Goal: Transaction & Acquisition: Subscribe to service/newsletter

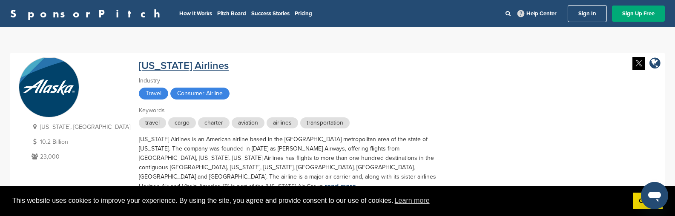
click at [139, 70] on link "Alaska Airlines" at bounding box center [184, 66] width 90 height 12
click at [197, 216] on div at bounding box center [337, 216] width 675 height 0
click at [187, 99] on div "Travel Consumer Airline" at bounding box center [288, 95] width 298 height 14
click at [202, 216] on div at bounding box center [337, 216] width 675 height 0
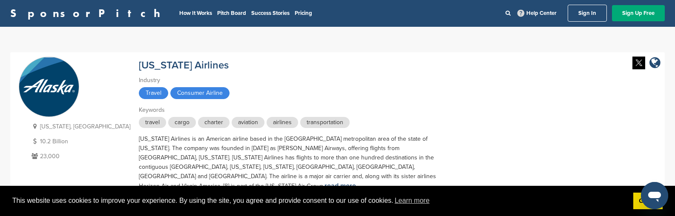
scroll to position [43, 0]
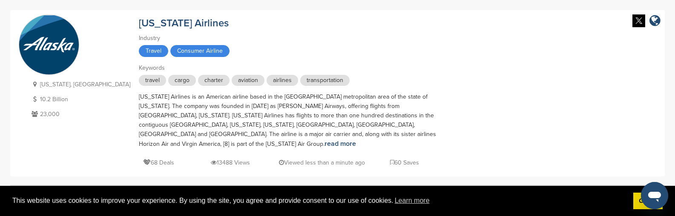
click at [195, 121] on div "Alaska Airlines is an American airline based in the Seattle metropolitan area o…" at bounding box center [288, 120] width 298 height 57
click at [191, 174] on div at bounding box center [337, 174] width 675 height 0
click at [54, 86] on p "Alaska, USA" at bounding box center [79, 84] width 101 height 11
click at [189, 174] on div at bounding box center [337, 174] width 675 height 0
click at [58, 101] on p "10.2 Billion" at bounding box center [79, 99] width 101 height 11
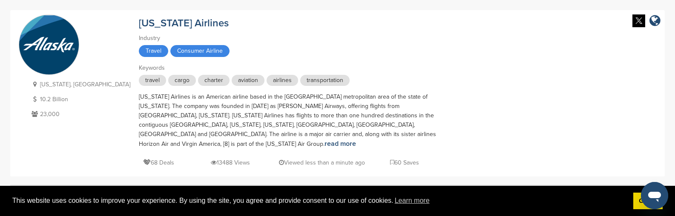
click at [196, 174] on div at bounding box center [337, 174] width 675 height 0
click at [54, 111] on p "23,000" at bounding box center [79, 114] width 101 height 11
click at [218, 174] on div at bounding box center [337, 174] width 675 height 0
click at [324, 140] on link "read more" at bounding box center [340, 144] width 32 height 9
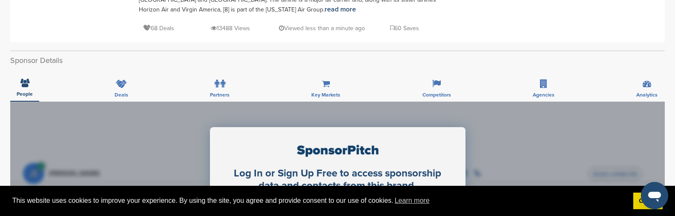
scroll to position [213, 0]
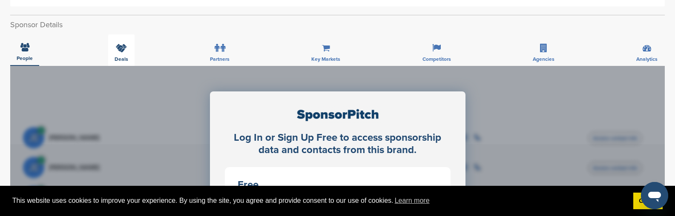
click at [123, 46] on div "Deals" at bounding box center [121, 50] width 26 height 32
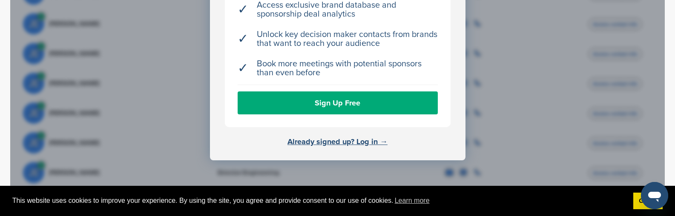
scroll to position [426, 0]
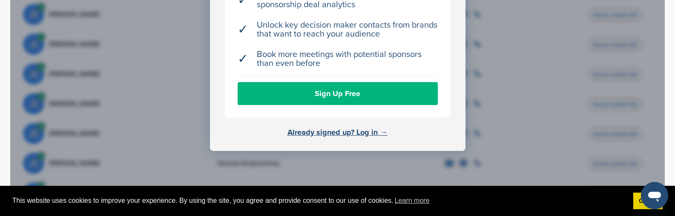
click at [296, 92] on link "Sign Up Free" at bounding box center [338, 93] width 200 height 23
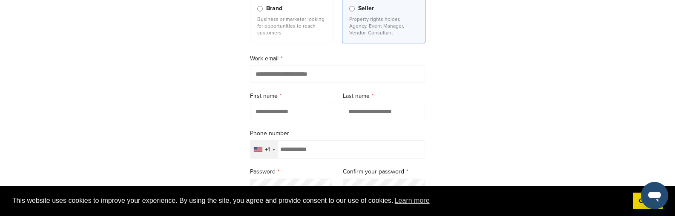
scroll to position [128, 0]
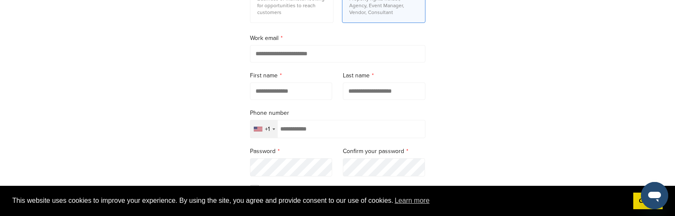
click at [275, 132] on div "+1" at bounding box center [263, 128] width 27 height 17
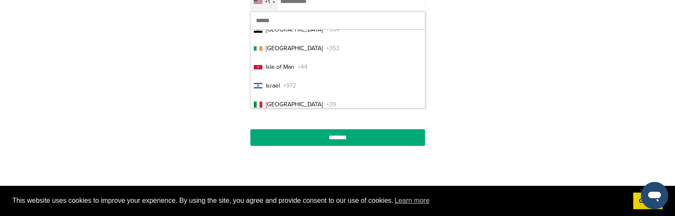
scroll to position [1856, 0]
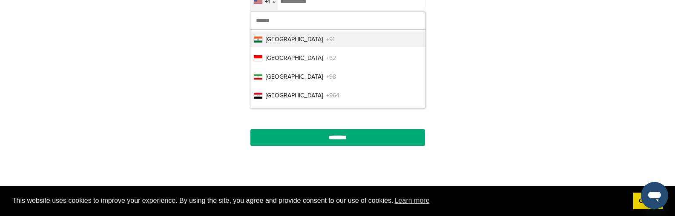
click at [261, 47] on li "India +91" at bounding box center [337, 40] width 175 height 16
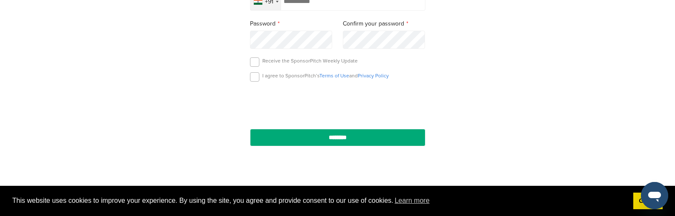
scroll to position [249, 0]
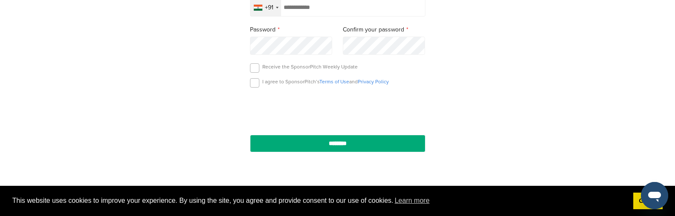
click at [300, 5] on input "tel" at bounding box center [337, 7] width 175 height 18
paste input "**********"
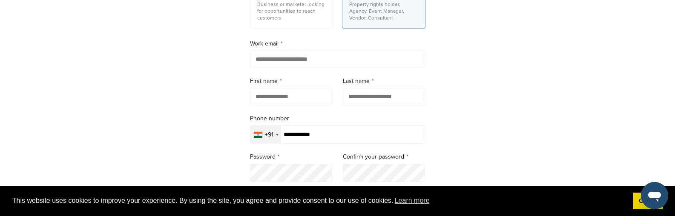
scroll to position [122, 0]
click at [289, 136] on input "**********" at bounding box center [337, 135] width 175 height 18
type input "**********"
click at [297, 65] on input "email" at bounding box center [337, 59] width 175 height 17
type input "**********"
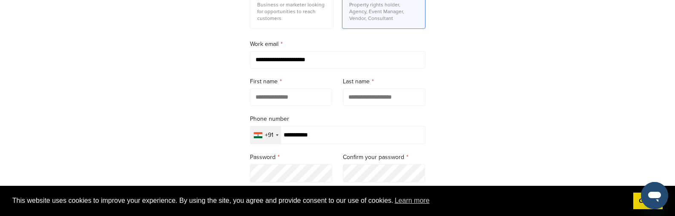
click at [273, 91] on input "text" at bounding box center [291, 97] width 83 height 17
type input "*****"
drag, startPoint x: 342, startPoint y: 101, endPoint x: 347, endPoint y: 100, distance: 5.0
click at [344, 100] on form "**********" at bounding box center [337, 125] width 175 height 309
click at [347, 99] on input "text" at bounding box center [384, 97] width 83 height 17
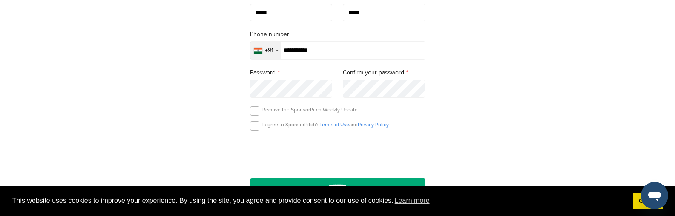
scroll to position [207, 0]
type input "*****"
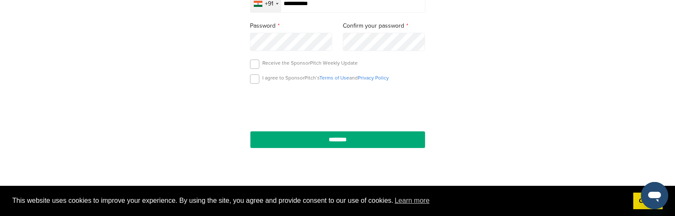
scroll to position [255, 0]
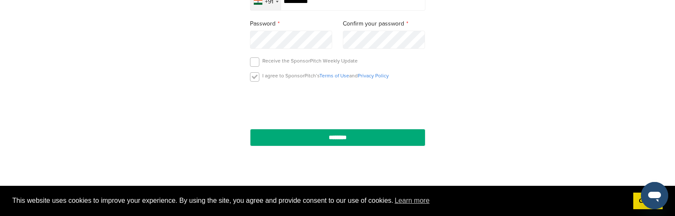
click at [255, 78] on label at bounding box center [254, 76] width 9 height 9
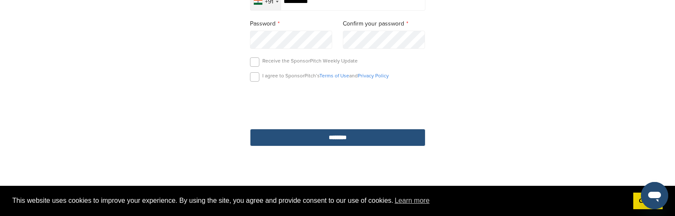
click at [326, 139] on input "********" at bounding box center [337, 137] width 175 height 17
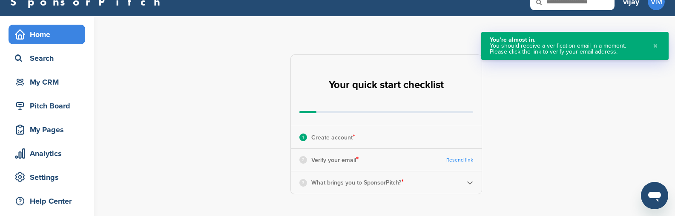
scroll to position [85, 0]
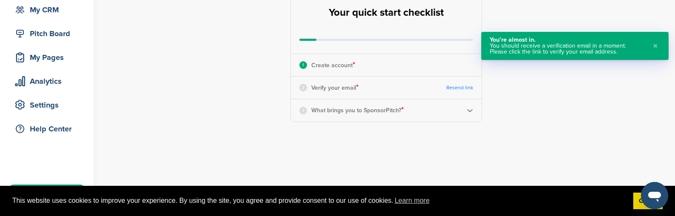
click at [462, 87] on link "Resend link" at bounding box center [459, 88] width 27 height 6
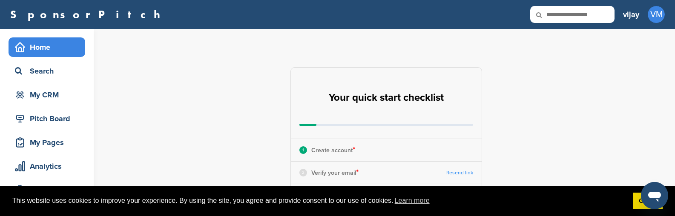
click at [36, 52] on div "Home" at bounding box center [49, 47] width 72 height 15
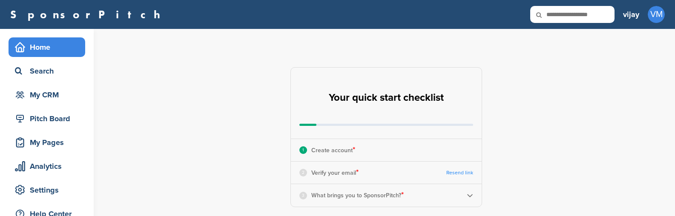
click at [26, 111] on div "Pitch Board" at bounding box center [49, 118] width 72 height 15
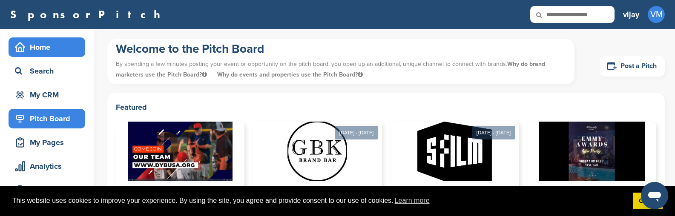
click at [57, 51] on div "Home" at bounding box center [49, 47] width 72 height 15
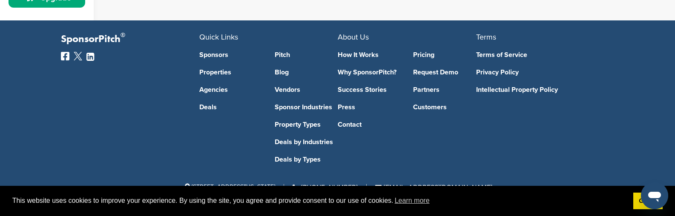
click at [209, 57] on link "Sponsors" at bounding box center [230, 55] width 63 height 7
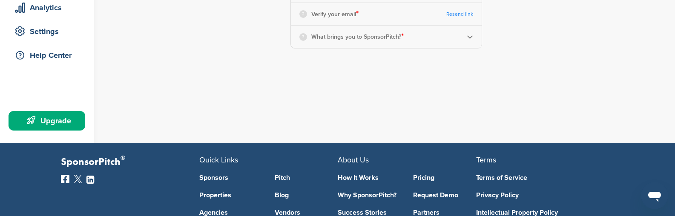
scroll to position [69, 0]
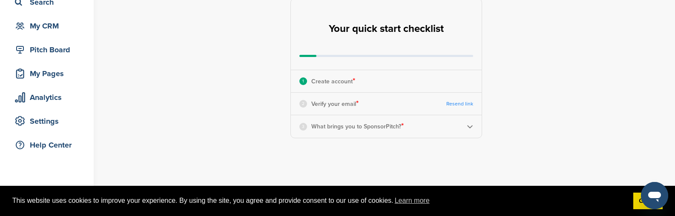
click at [346, 110] on div "2 Verify your email * Resend link" at bounding box center [386, 104] width 191 height 22
click at [464, 102] on link "Resend link" at bounding box center [459, 104] width 27 height 6
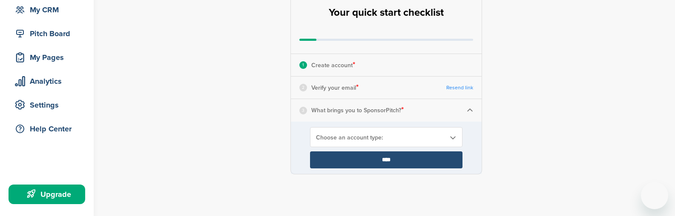
click at [364, 139] on span "Choose an account type:" at bounding box center [380, 137] width 129 height 7
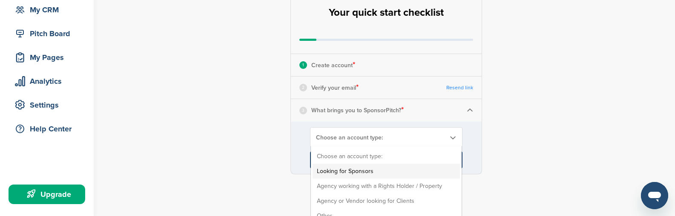
click at [355, 173] on li "Looking for Sponsors" at bounding box center [385, 171] width 147 height 15
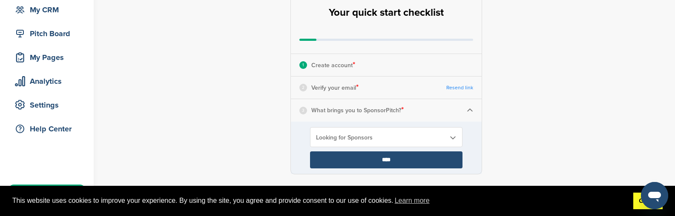
click at [637, 199] on link "Got it!" at bounding box center [647, 201] width 29 height 17
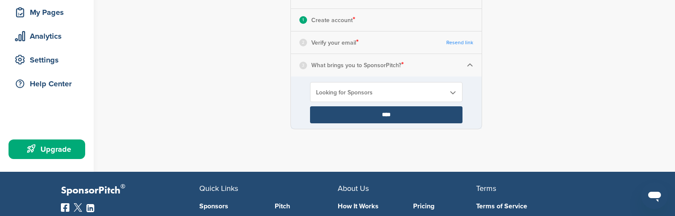
scroll to position [128, 0]
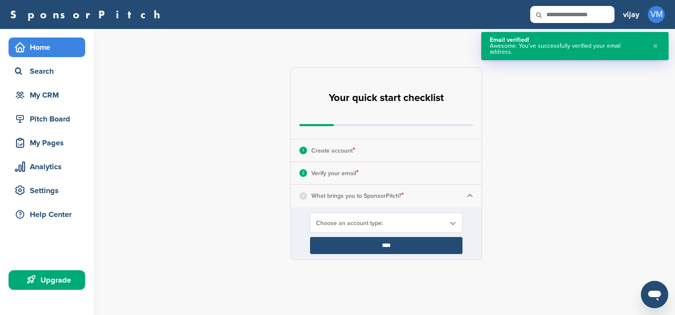
click at [365, 241] on input "****" at bounding box center [386, 245] width 152 height 17
click at [358, 243] on input "****" at bounding box center [386, 245] width 152 height 17
click at [387, 243] on input "****" at bounding box center [386, 245] width 152 height 17
click at [470, 196] on img at bounding box center [470, 195] width 6 height 6
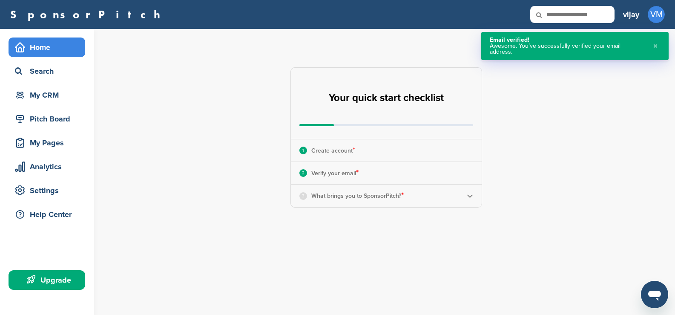
click at [471, 198] on img at bounding box center [470, 195] width 6 height 6
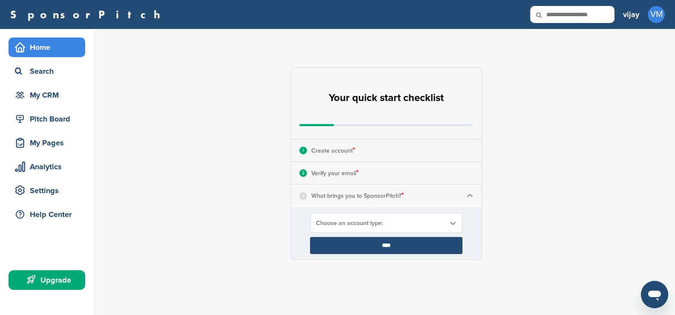
click at [378, 242] on input "****" at bounding box center [386, 245] width 152 height 17
click at [452, 218] on div "Choose an account type:" at bounding box center [386, 222] width 152 height 20
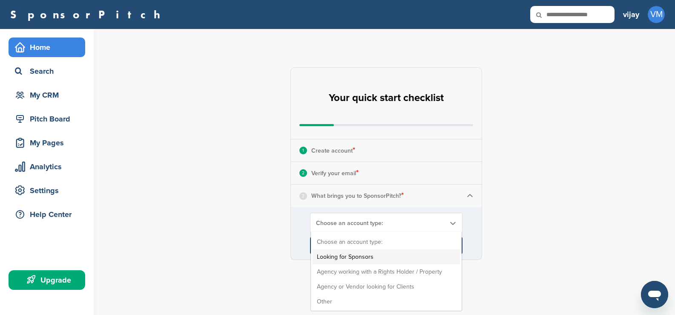
click at [335, 261] on li "Looking for Sponsors" at bounding box center [385, 256] width 147 height 15
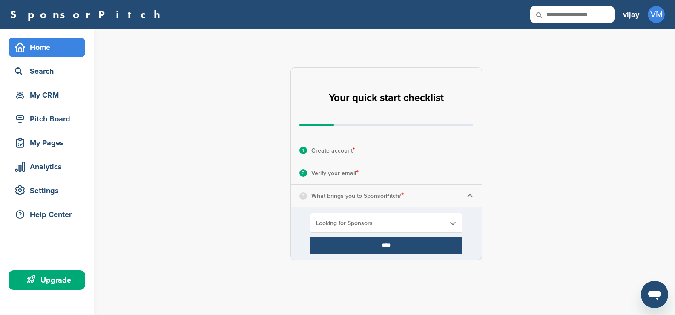
click at [372, 243] on input "****" at bounding box center [386, 245] width 152 height 17
click at [382, 241] on input "****" at bounding box center [386, 245] width 152 height 17
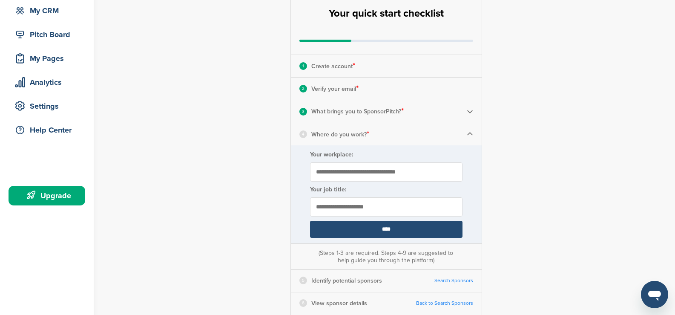
scroll to position [85, 0]
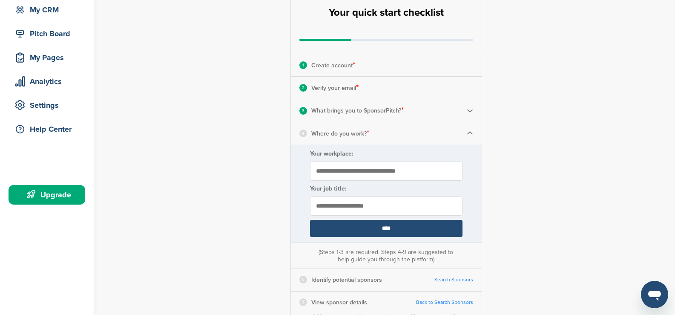
click at [372, 166] on input "Your workplace:" at bounding box center [386, 170] width 152 height 19
type input "****"
click at [355, 203] on input "text" at bounding box center [386, 205] width 152 height 19
type input "*******"
click at [353, 230] on input "****" at bounding box center [386, 228] width 152 height 17
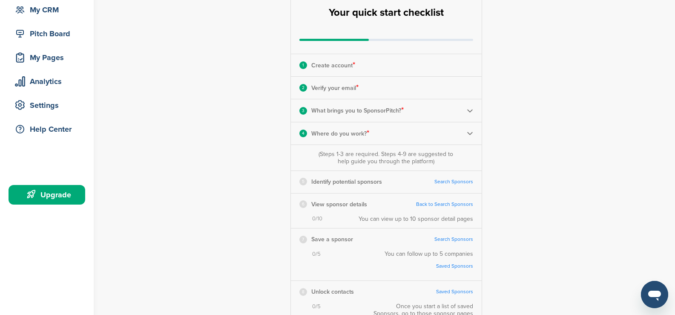
click at [470, 131] on img at bounding box center [470, 133] width 6 height 6
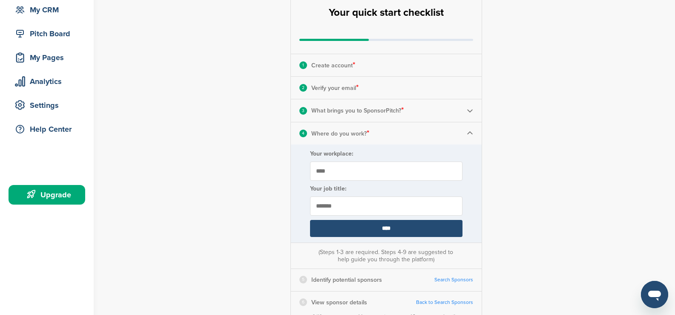
click at [464, 131] on div "4 Where do you work? *" at bounding box center [386, 133] width 191 height 22
click at [355, 225] on input "****" at bounding box center [386, 228] width 152 height 17
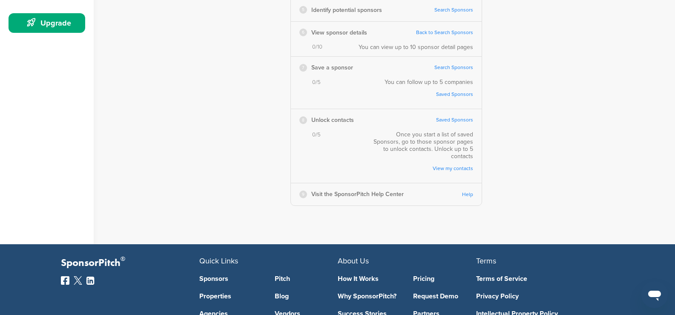
scroll to position [298, 0]
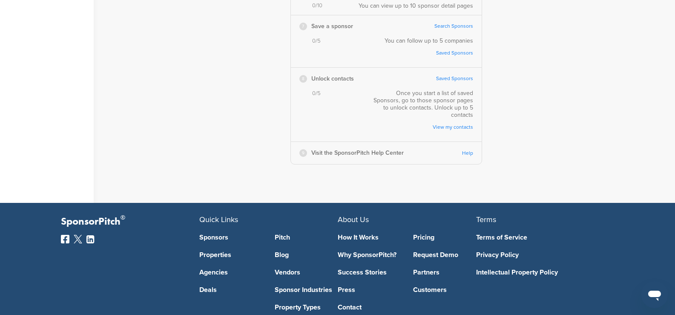
click at [207, 234] on link "Sponsors" at bounding box center [230, 237] width 63 height 7
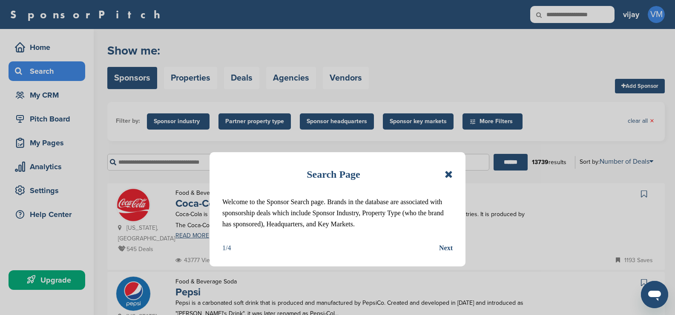
click at [451, 172] on icon at bounding box center [448, 174] width 8 height 10
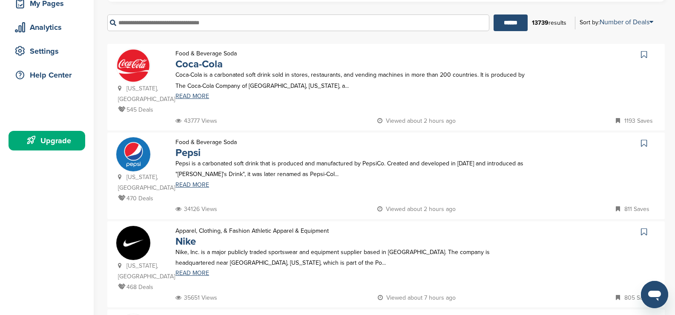
scroll to position [11, 0]
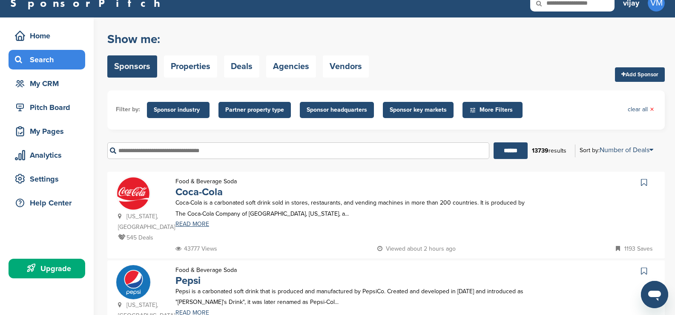
click at [498, 108] on span "More Filters" at bounding box center [493, 109] width 49 height 9
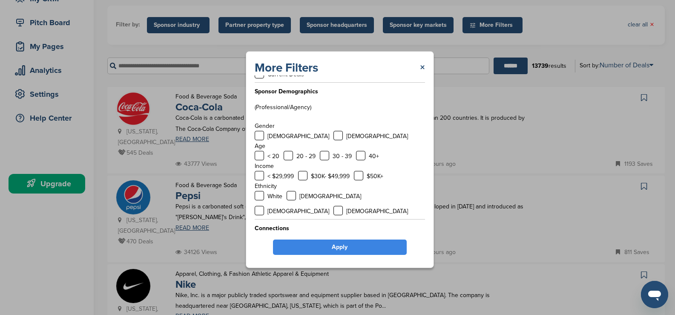
scroll to position [97, 0]
click at [424, 63] on link "×" at bounding box center [422, 67] width 5 height 15
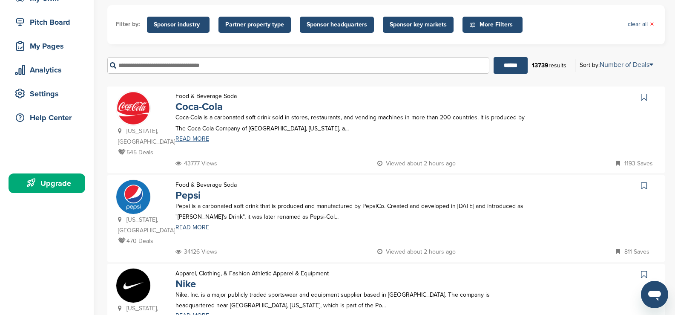
click at [194, 139] on link "READ MORE" at bounding box center [350, 139] width 350 height 6
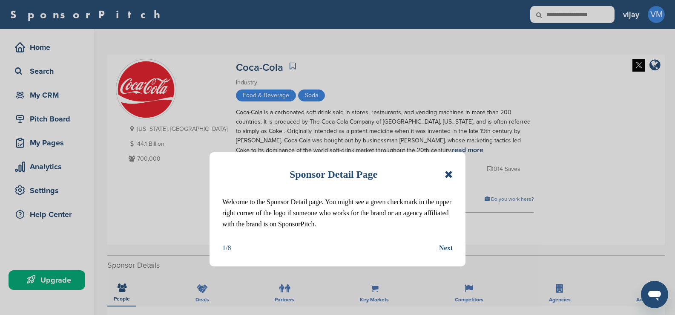
click at [446, 241] on div "Sponsor Detail Page Welcome to the Sponsor Detail page. You might see a green c…" at bounding box center [337, 209] width 256 height 114
click at [447, 246] on div "Next" at bounding box center [446, 247] width 14 height 11
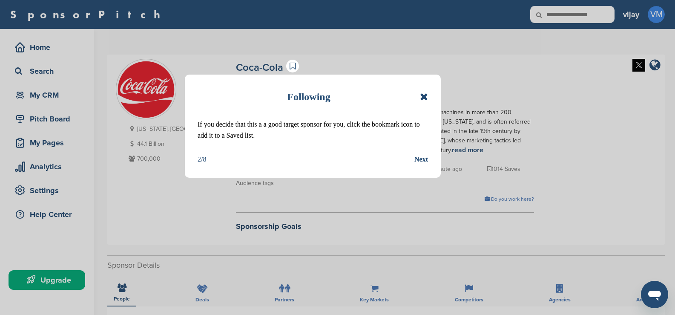
click at [422, 157] on div "Next" at bounding box center [421, 159] width 14 height 11
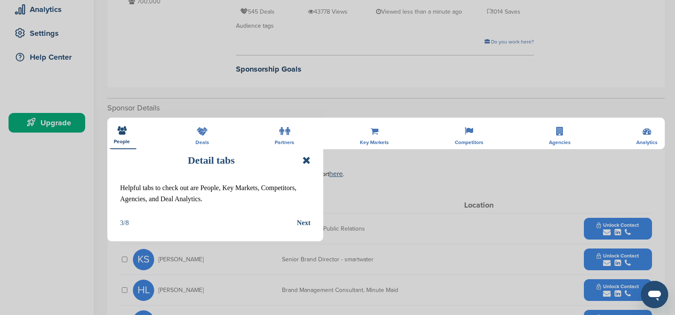
scroll to position [170, 0]
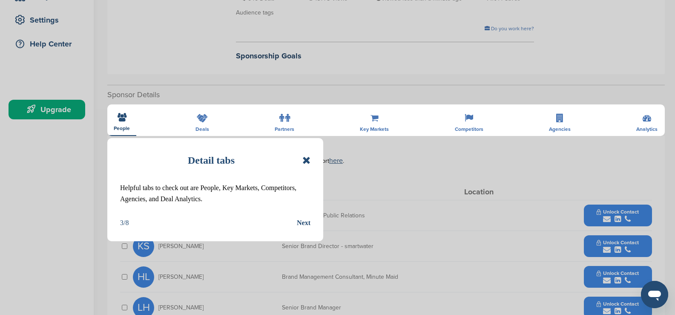
click at [308, 155] on icon at bounding box center [306, 160] width 8 height 10
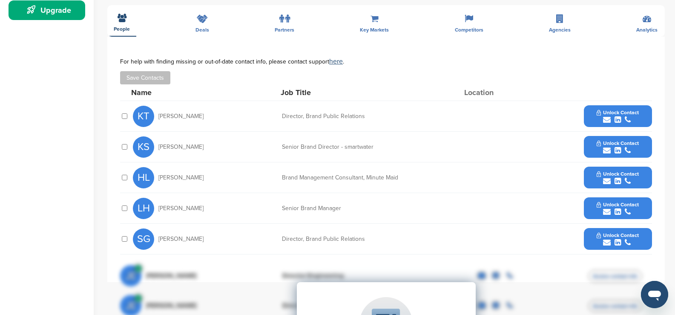
scroll to position [255, 0]
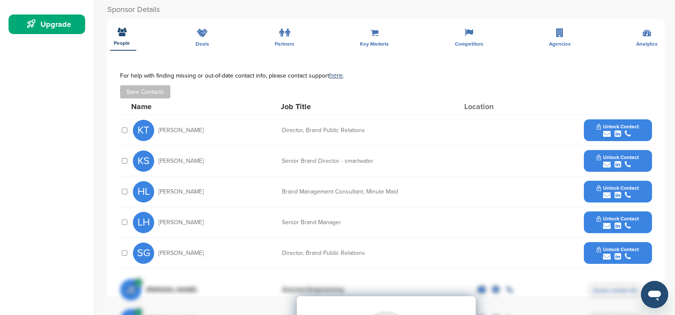
click at [607, 125] on span "Unlock Contact" at bounding box center [617, 126] width 42 height 6
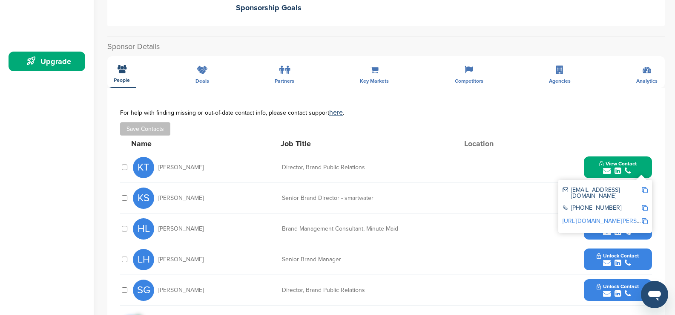
scroll to position [170, 0]
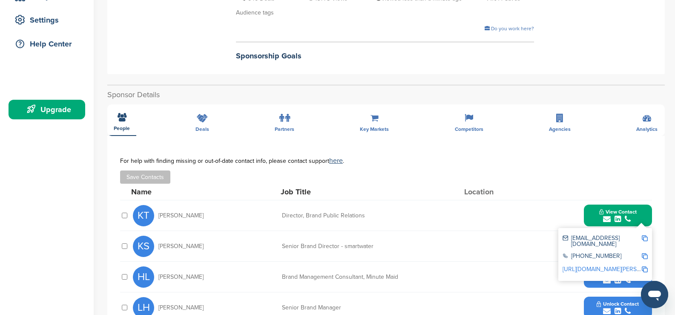
click at [199, 123] on div "**********" at bounding box center [385, 281] width 557 height 392
click at [204, 127] on div "**********" at bounding box center [385, 281] width 557 height 392
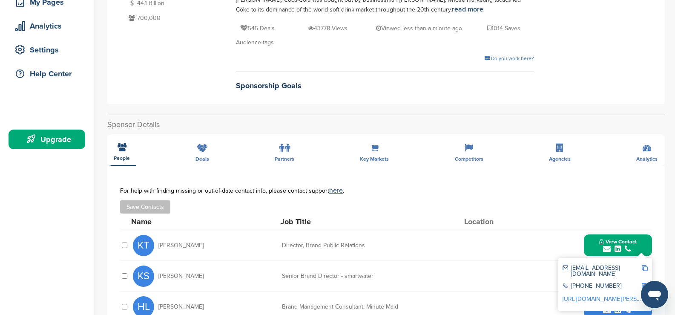
scroll to position [128, 0]
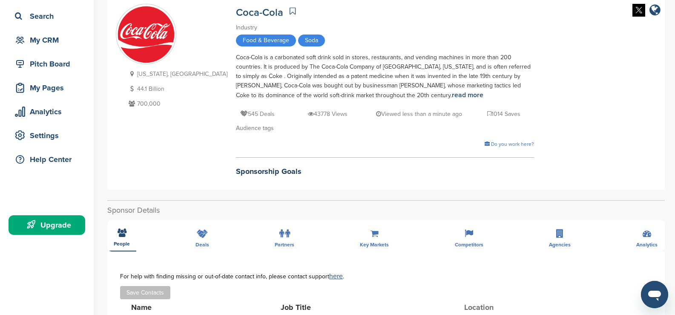
scroll to position [43, 0]
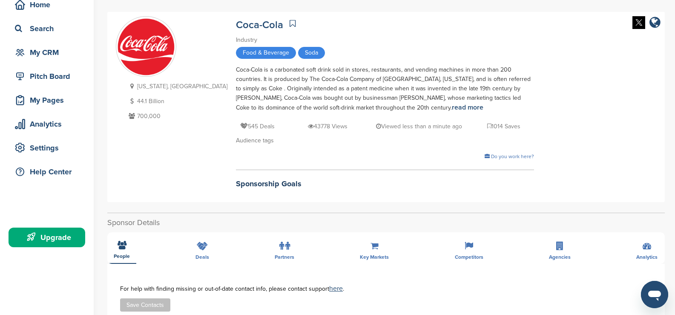
click at [130, 115] on icon at bounding box center [131, 116] width 11 height 6
click at [143, 99] on p "44.1 Billion" at bounding box center [176, 101] width 101 height 11
click at [150, 125] on div "Georgia, USA 44.1 Billion 700,000" at bounding box center [172, 106] width 112 height 181
drag, startPoint x: 165, startPoint y: 116, endPoint x: 109, endPoint y: 42, distance: 92.7
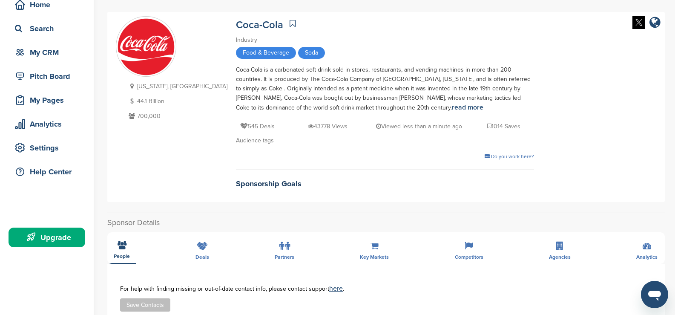
click at [109, 42] on div "Georgia, USA 44.1 Billion 700,000 Coca-Cola Industry Food & Beverage Soda Coca-…" at bounding box center [385, 107] width 557 height 190
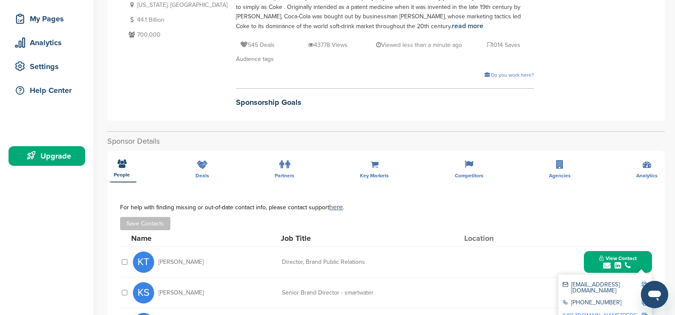
scroll to position [128, 0]
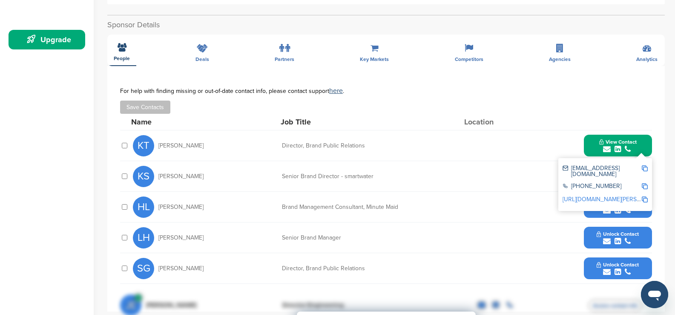
scroll to position [255, 0]
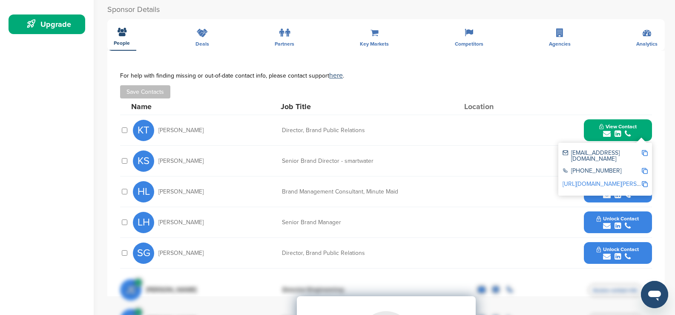
click at [617, 194] on icon "submit" at bounding box center [617, 195] width 6 height 8
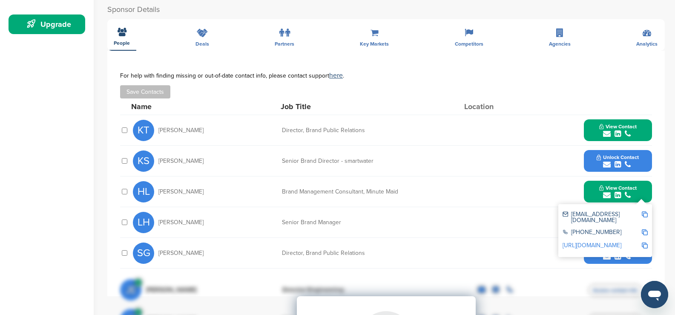
click at [614, 160] on icon "submit" at bounding box center [617, 164] width 6 height 8
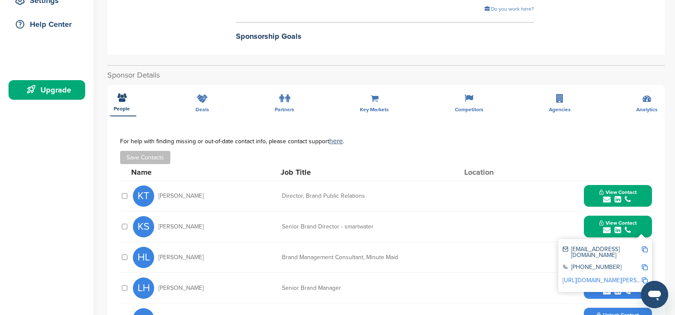
scroll to position [128, 0]
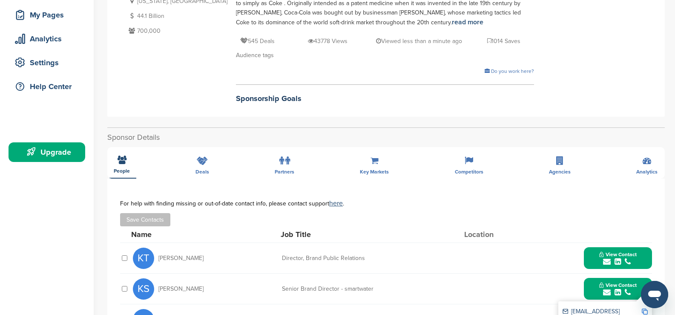
drag, startPoint x: 395, startPoint y: 165, endPoint x: 382, endPoint y: 169, distance: 12.8
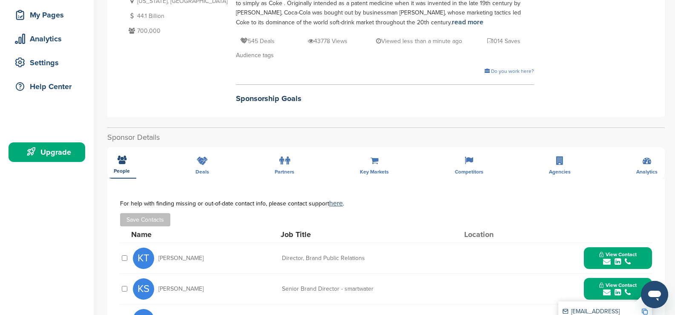
click at [593, 260] on button "View Contact" at bounding box center [618, 258] width 58 height 26
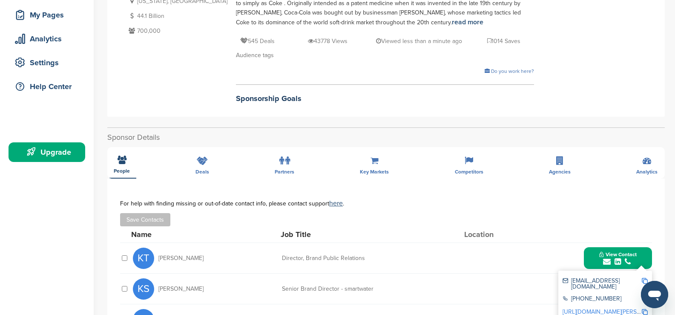
drag, startPoint x: 308, startPoint y: 169, endPoint x: 296, endPoint y: 171, distance: 11.6
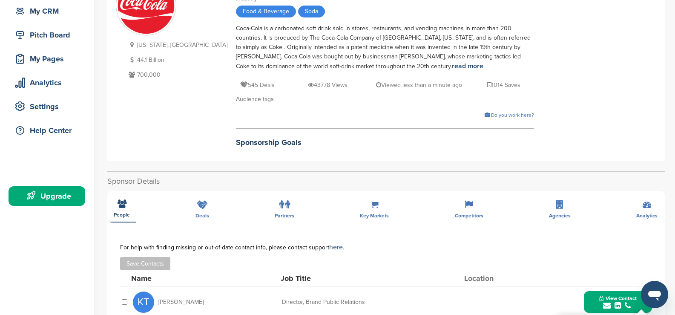
scroll to position [0, 0]
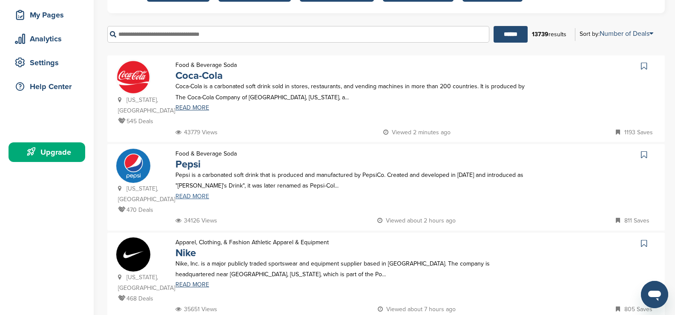
click at [192, 193] on link "READ MORE" at bounding box center [350, 196] width 350 height 6
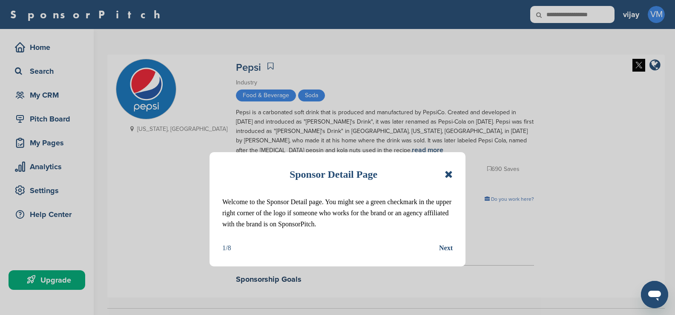
click at [449, 174] on icon at bounding box center [448, 174] width 8 height 10
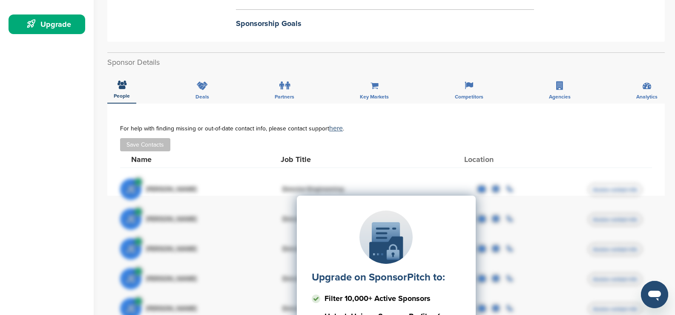
scroll to position [213, 0]
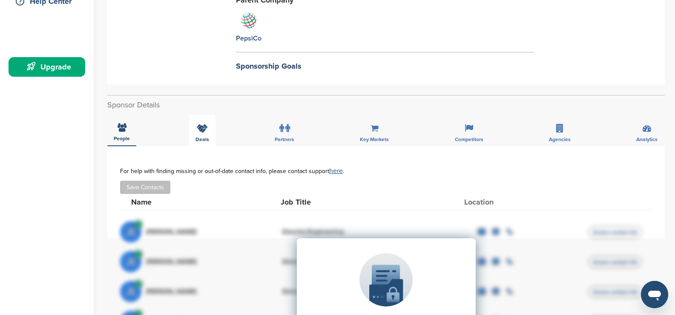
click at [202, 138] on span "Deals" at bounding box center [202, 139] width 14 height 5
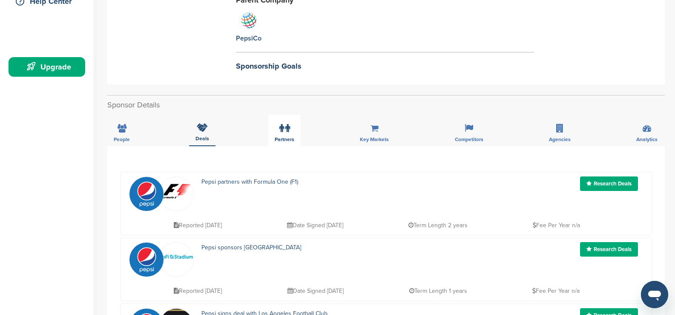
click at [286, 136] on label at bounding box center [284, 128] width 11 height 17
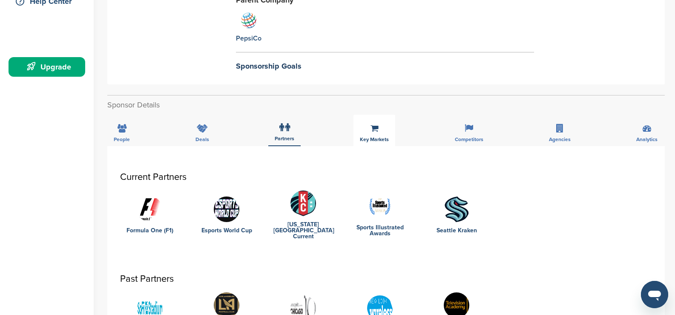
click at [371, 137] on span "Key Markets" at bounding box center [374, 139] width 29 height 5
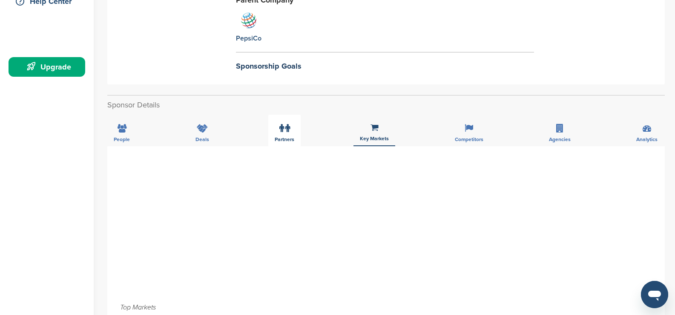
click at [272, 135] on div "Partners" at bounding box center [284, 131] width 32 height 32
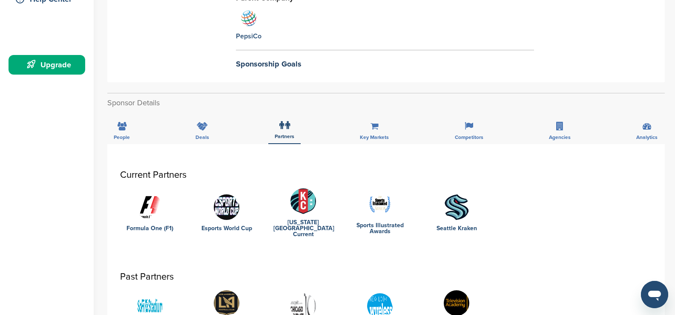
scroll to position [128, 0]
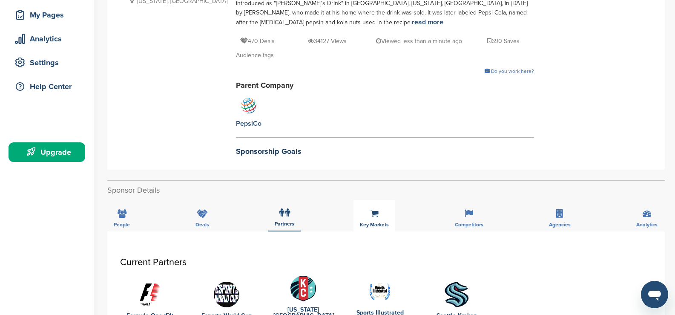
click at [372, 214] on icon at bounding box center [374, 213] width 8 height 9
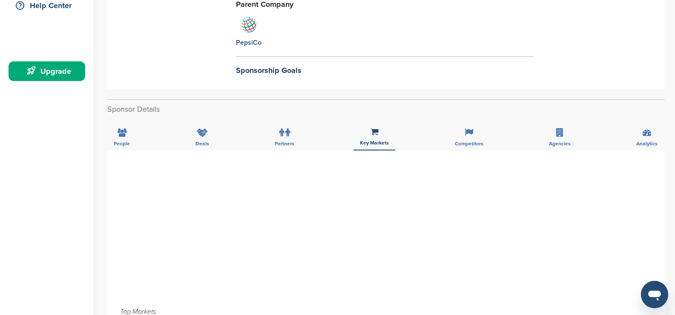
scroll to position [213, 0]
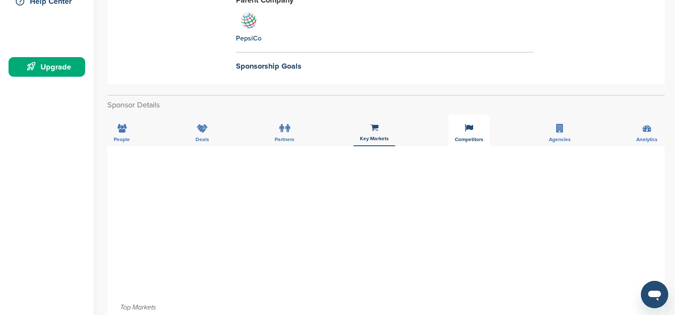
click at [479, 139] on span "Competitors" at bounding box center [469, 139] width 29 height 5
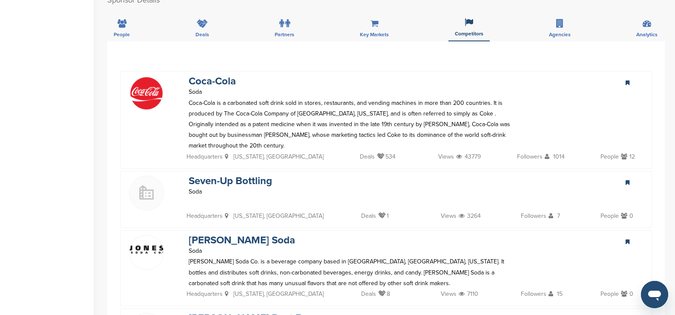
scroll to position [255, 0]
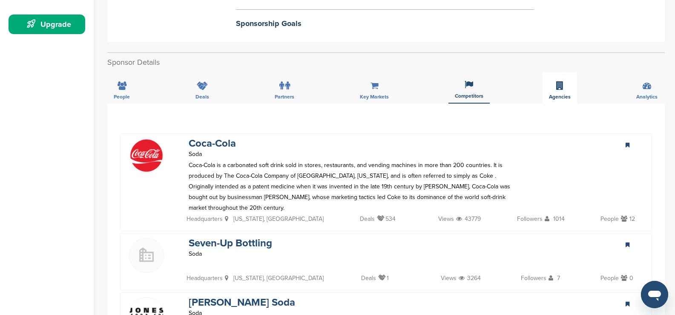
click at [552, 94] on span "Agencies" at bounding box center [560, 96] width 22 height 5
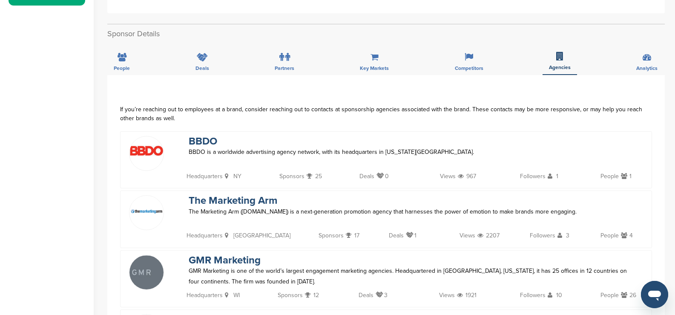
scroll to position [213, 0]
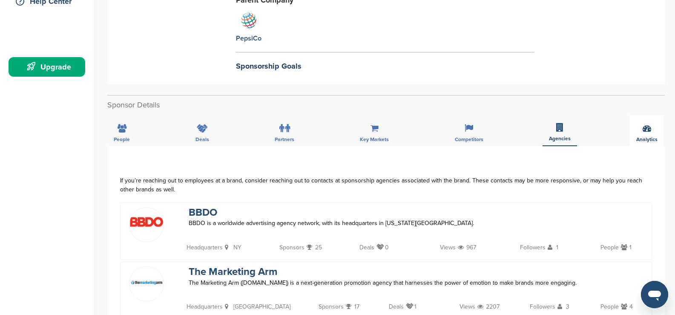
click at [652, 140] on span "Analytics" at bounding box center [646, 139] width 21 height 5
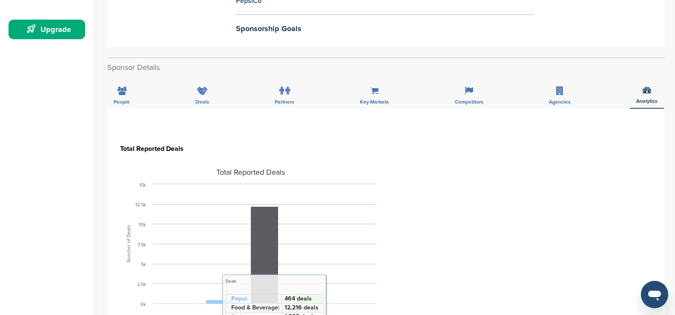
scroll to position [298, 0]
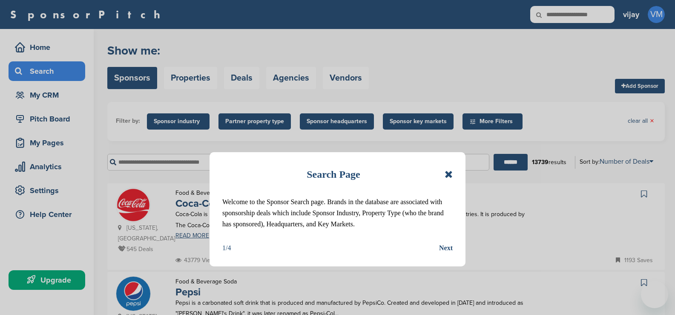
click at [452, 175] on icon at bounding box center [448, 174] width 8 height 10
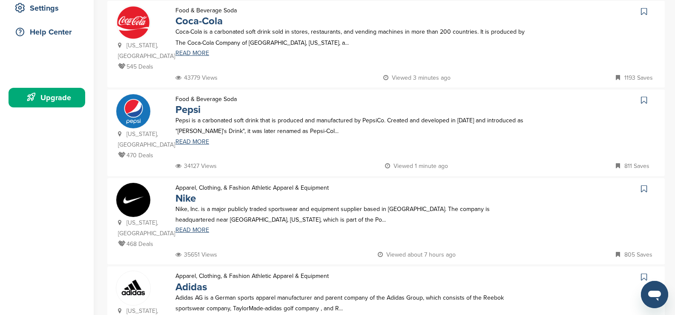
scroll to position [255, 0]
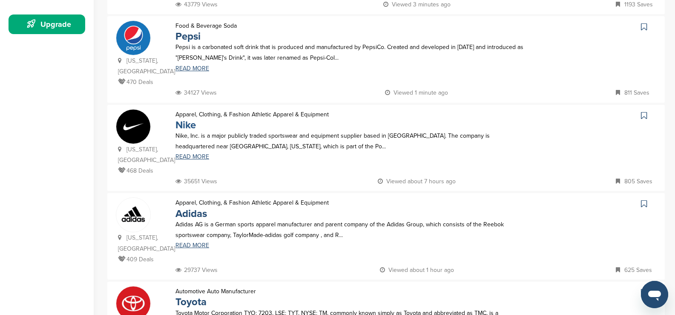
click at [185, 120] on link "Nike" at bounding box center [185, 125] width 20 height 12
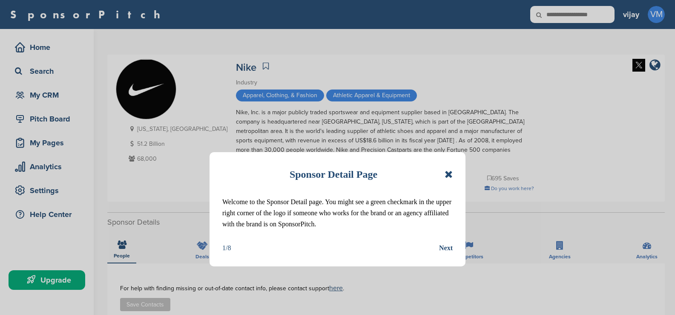
click at [445, 178] on icon at bounding box center [448, 174] width 8 height 10
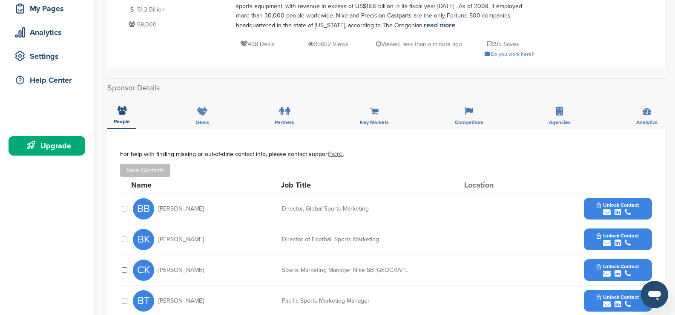
scroll to position [128, 0]
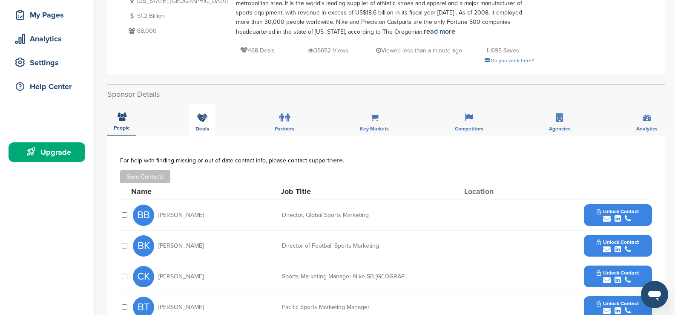
click at [211, 124] on div "Deals" at bounding box center [202, 120] width 26 height 32
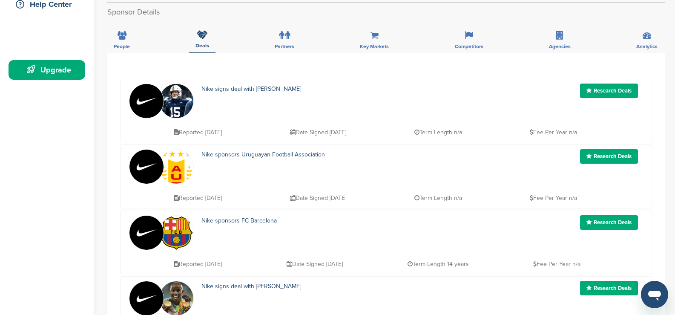
scroll to position [43, 0]
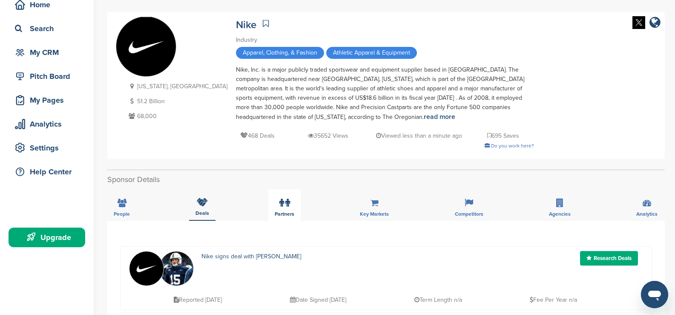
click at [294, 208] on div "Partners" at bounding box center [284, 205] width 32 height 32
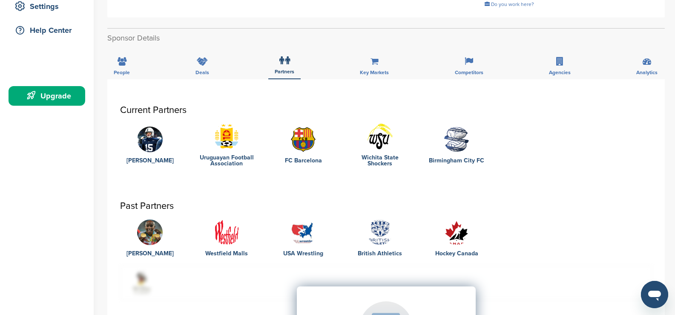
scroll to position [170, 0]
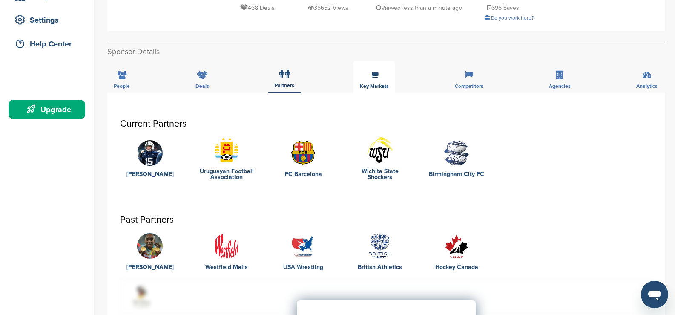
click at [370, 92] on div "Key Markets" at bounding box center [374, 77] width 42 height 32
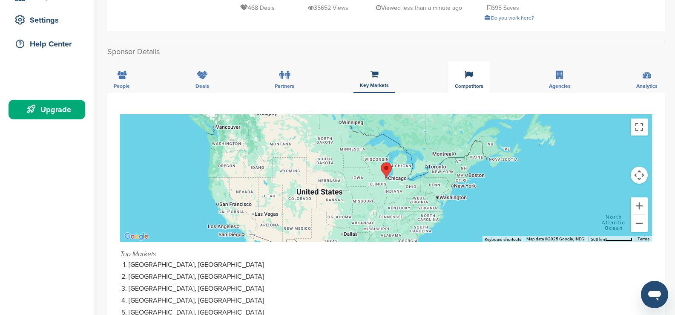
click at [480, 80] on div "Competitors" at bounding box center [468, 77] width 41 height 32
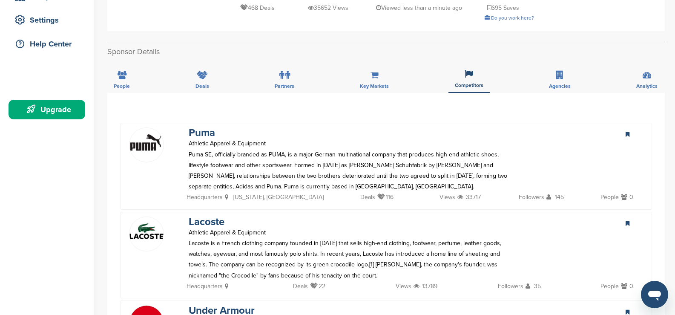
click at [580, 86] on div "People Deals Partners Key Markets Competitors Agencies Analytics" at bounding box center [385, 77] width 557 height 32
click at [553, 85] on span "Agencies" at bounding box center [560, 85] width 22 height 5
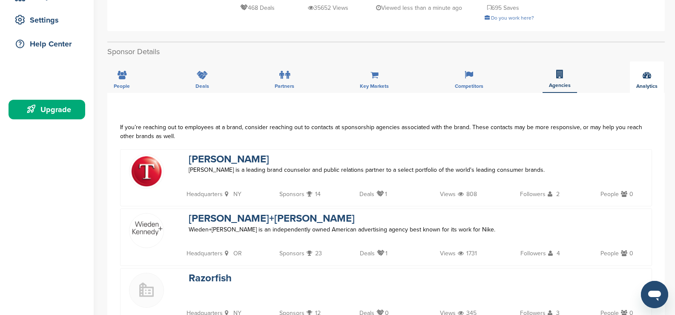
click at [648, 90] on div "Analytics" at bounding box center [647, 77] width 34 height 32
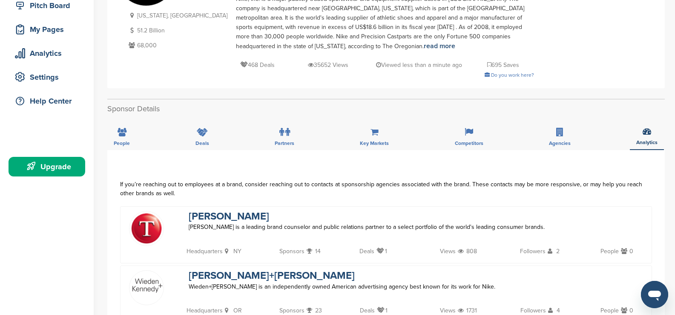
scroll to position [0, 0]
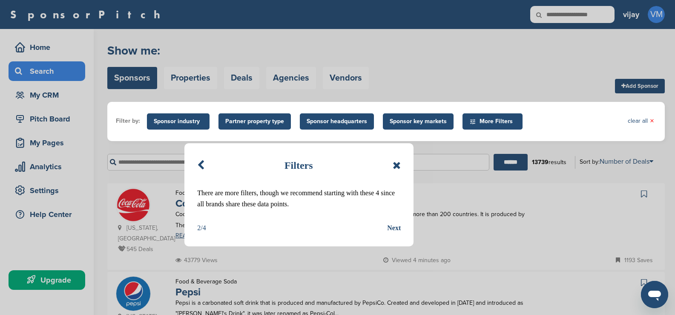
click at [393, 231] on div "Next" at bounding box center [394, 227] width 14 height 11
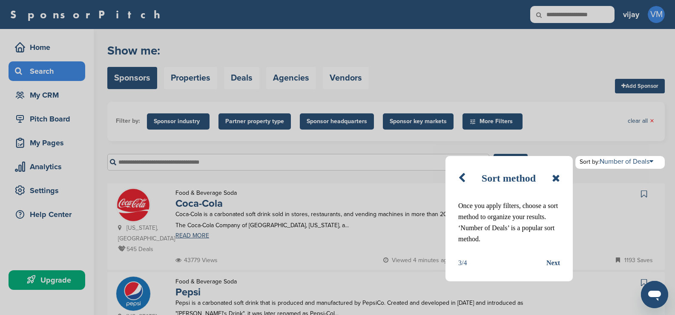
click at [547, 261] on div "Next" at bounding box center [553, 262] width 14 height 11
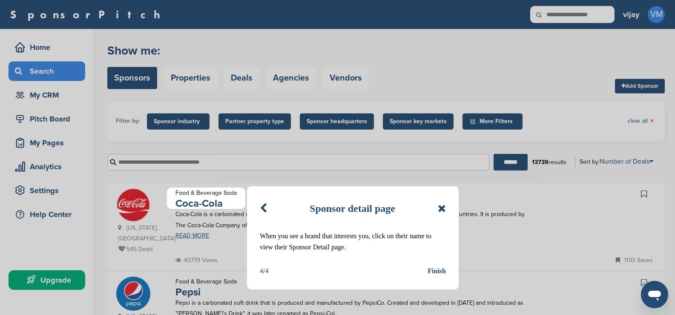
click at [435, 265] on div "Sponsor detail page When you see a brand that interests you, click on their nam…" at bounding box center [353, 237] width 212 height 103
click at [439, 269] on div "Finish" at bounding box center [436, 270] width 18 height 11
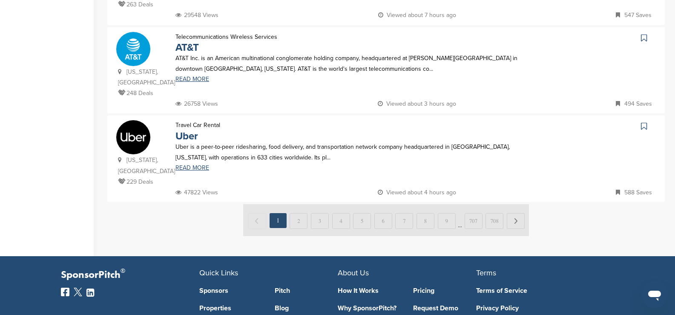
scroll to position [863, 0]
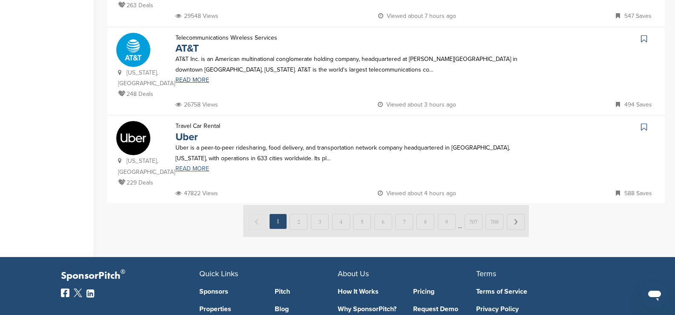
click at [193, 166] on link "READ MORE" at bounding box center [350, 169] width 350 height 6
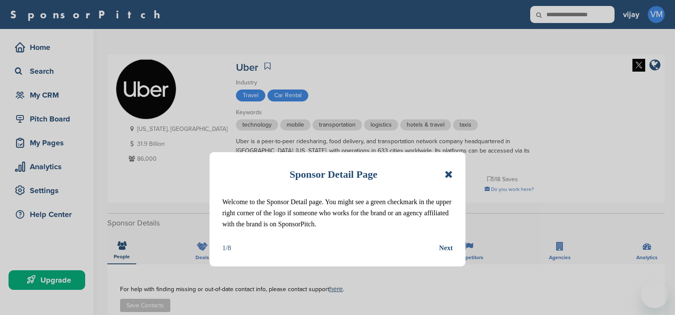
click at [441, 245] on div "Next" at bounding box center [446, 247] width 14 height 11
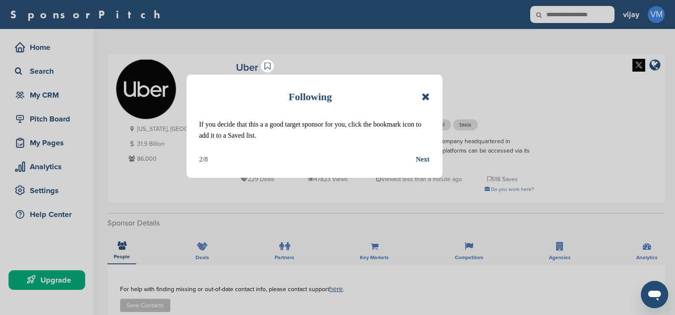
click at [416, 160] on div "Next" at bounding box center [423, 159] width 14 height 11
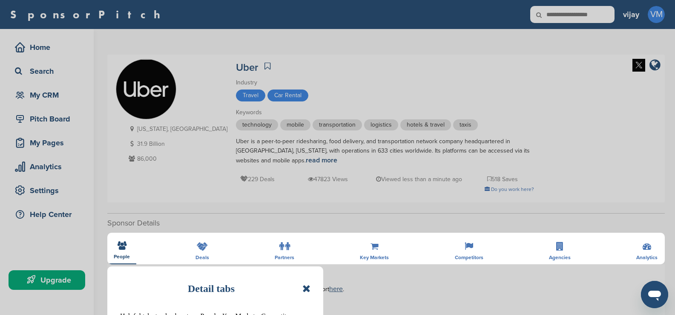
click at [309, 291] on icon at bounding box center [306, 288] width 8 height 10
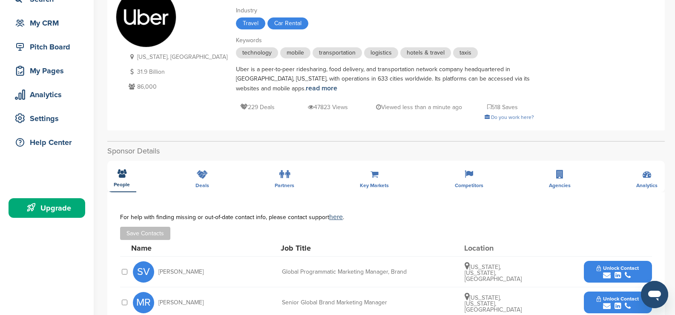
scroll to position [85, 0]
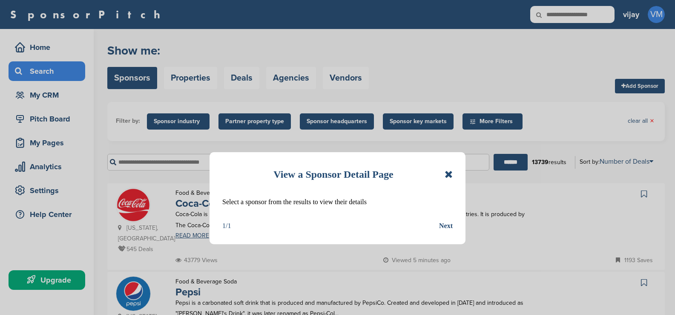
click at [450, 177] on icon at bounding box center [448, 174] width 8 height 10
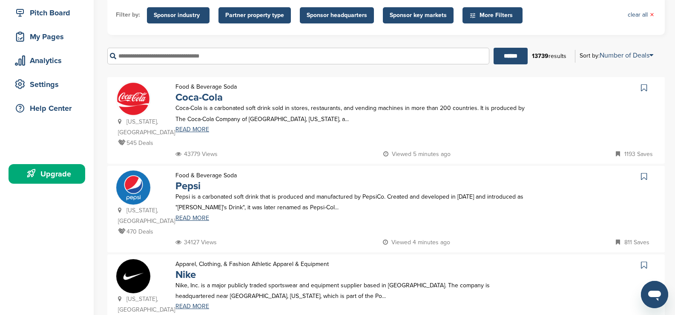
scroll to position [128, 0]
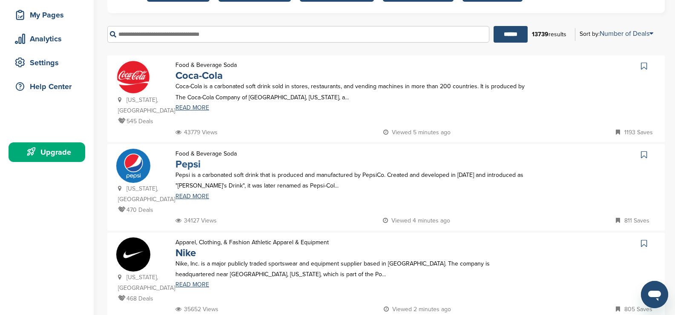
click at [196, 158] on link "Pepsi" at bounding box center [187, 164] width 25 height 12
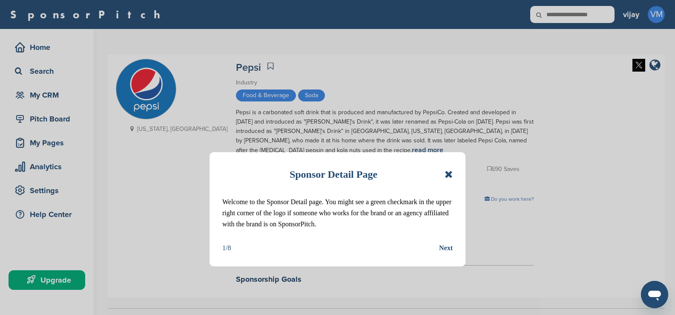
click at [448, 172] on icon at bounding box center [448, 174] width 8 height 10
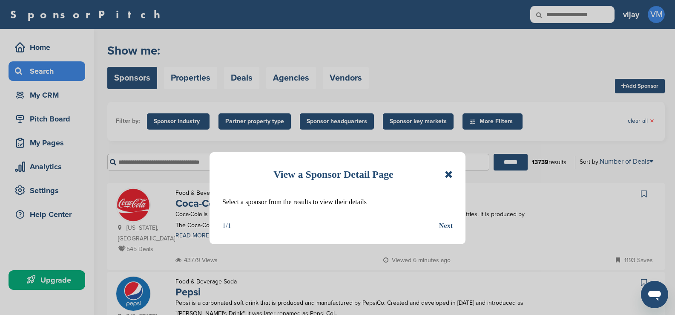
click at [448, 174] on icon at bounding box center [448, 174] width 8 height 10
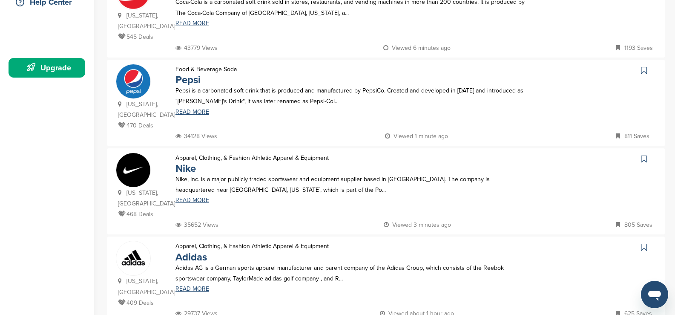
scroll to position [213, 0]
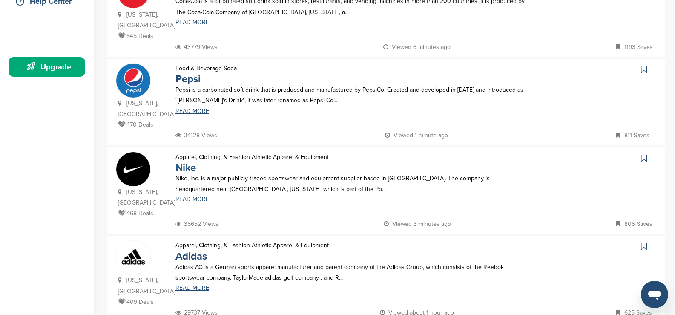
click at [183, 161] on link "Nike" at bounding box center [185, 167] width 20 height 12
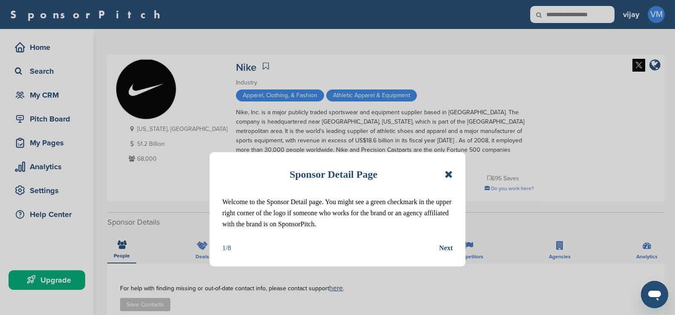
click at [445, 172] on icon at bounding box center [448, 174] width 8 height 10
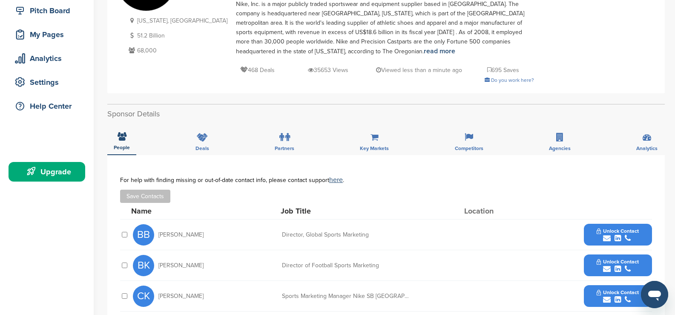
scroll to position [128, 0]
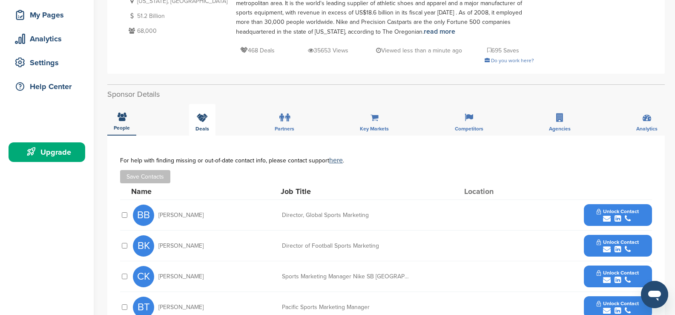
click at [205, 117] on icon at bounding box center [202, 117] width 11 height 9
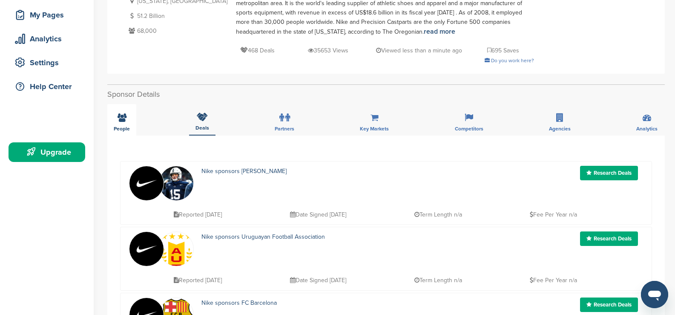
click at [124, 126] on span "People" at bounding box center [122, 128] width 16 height 5
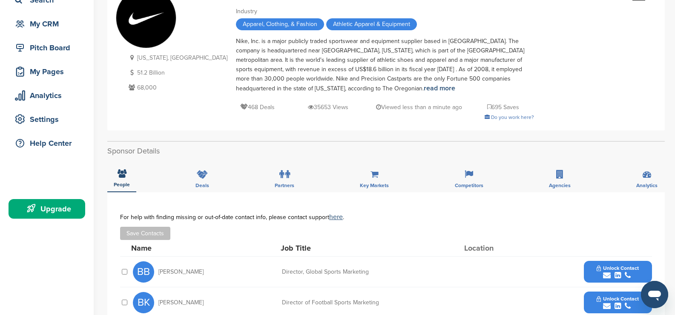
scroll to position [0, 0]
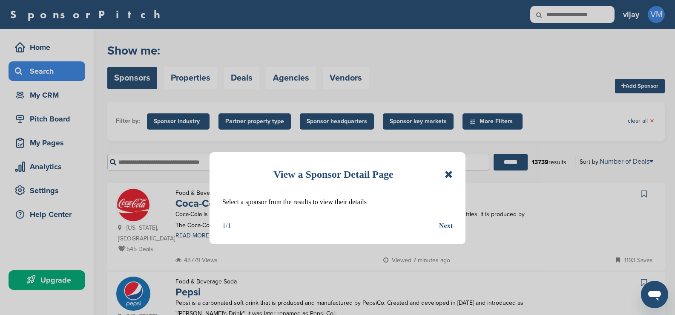
click at [445, 174] on icon at bounding box center [448, 174] width 8 height 10
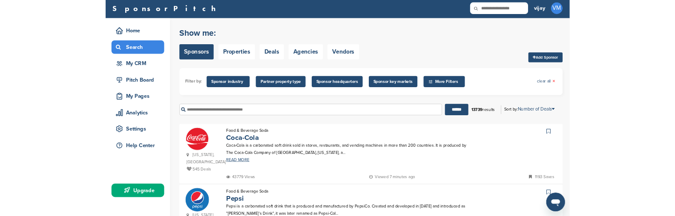
scroll to position [85, 0]
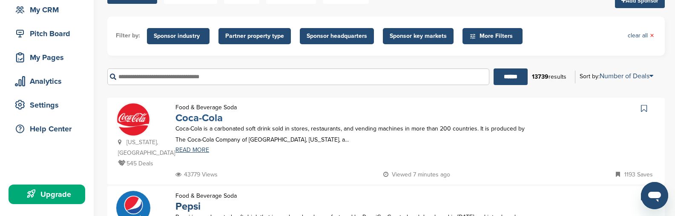
click at [207, 120] on link "Coca-Cola" at bounding box center [198, 118] width 47 height 12
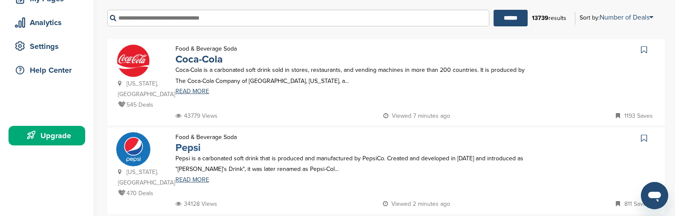
click at [201, 143] on p "Pepsi" at bounding box center [205, 148] width 61 height 11
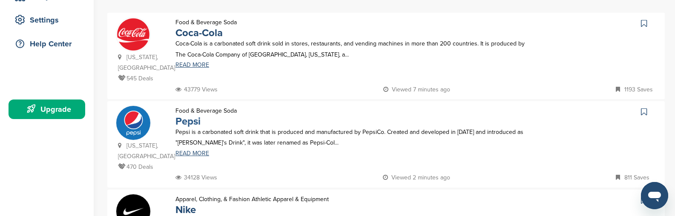
click at [196, 115] on link "Pepsi" at bounding box center [187, 121] width 25 height 12
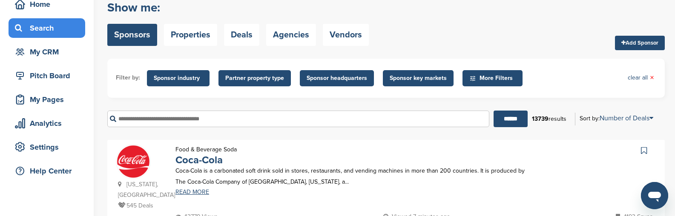
scroll to position [43, 0]
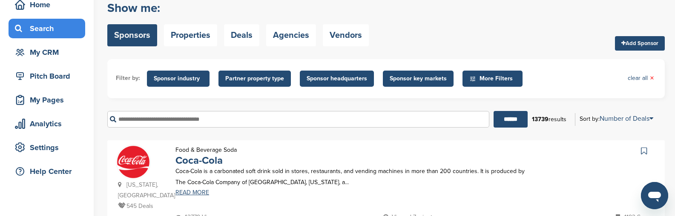
click at [194, 174] on div at bounding box center [337, 174] width 675 height 0
click at [192, 162] on link "Coca-Cola" at bounding box center [198, 161] width 47 height 12
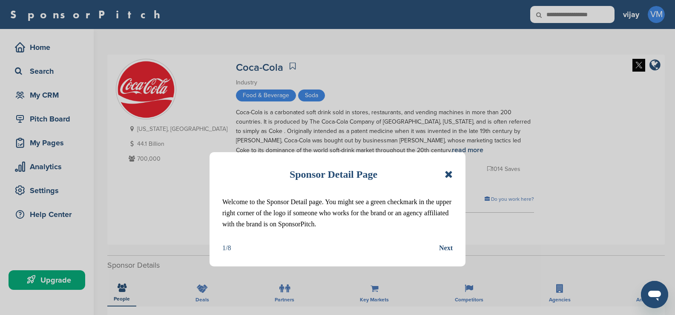
click at [447, 170] on icon at bounding box center [448, 174] width 8 height 10
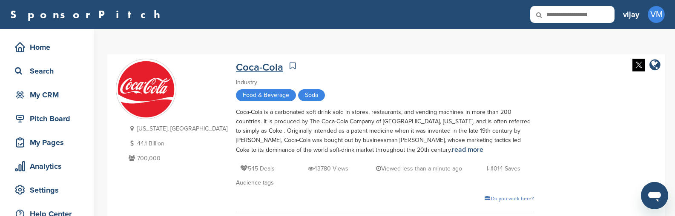
click at [236, 72] on link "Coca-Cola" at bounding box center [259, 67] width 47 height 12
click at [197, 216] on div at bounding box center [337, 216] width 675 height 0
click at [236, 98] on span "Food & Beverage" at bounding box center [266, 95] width 60 height 12
click at [274, 93] on div "Food & Beverage Soda" at bounding box center [385, 96] width 298 height 14
click at [298, 97] on span "Soda" at bounding box center [311, 95] width 27 height 12
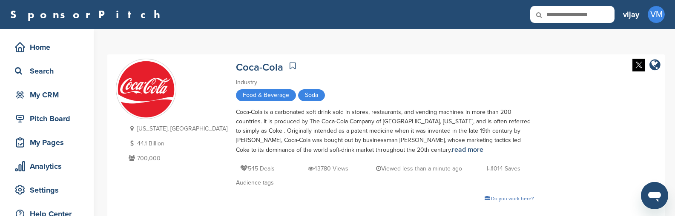
click at [186, 216] on div at bounding box center [337, 216] width 675 height 0
click at [278, 96] on div "Food & Beverage Soda" at bounding box center [385, 96] width 298 height 14
click at [192, 216] on div at bounding box center [337, 216] width 675 height 0
click at [258, 136] on div "Coca-Cola is a carbonated soft drink sold in stores, restaurants, and vending m…" at bounding box center [385, 131] width 298 height 47
click at [218, 216] on div at bounding box center [337, 216] width 675 height 0
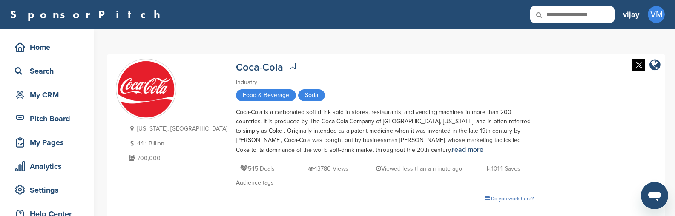
click at [151, 131] on p "[US_STATE], [GEOGRAPHIC_DATA]" at bounding box center [176, 128] width 101 height 11
click at [203, 216] on div at bounding box center [337, 216] width 675 height 0
click at [158, 147] on p "44.1 Billion" at bounding box center [176, 143] width 101 height 11
click at [196, 216] on div at bounding box center [337, 216] width 675 height 0
click at [158, 160] on p "700,000" at bounding box center [176, 158] width 101 height 11
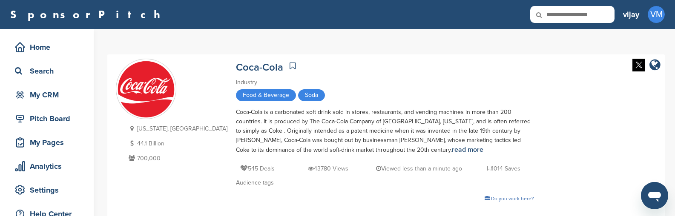
drag, startPoint x: 194, startPoint y: 195, endPoint x: 191, endPoint y: 208, distance: 12.6
click at [194, 216] on div at bounding box center [337, 216] width 675 height 0
click at [240, 171] on p "545 Deals" at bounding box center [257, 168] width 34 height 11
drag, startPoint x: 210, startPoint y: 196, endPoint x: 198, endPoint y: 215, distance: 22.6
click at [209, 216] on div at bounding box center [337, 216] width 675 height 0
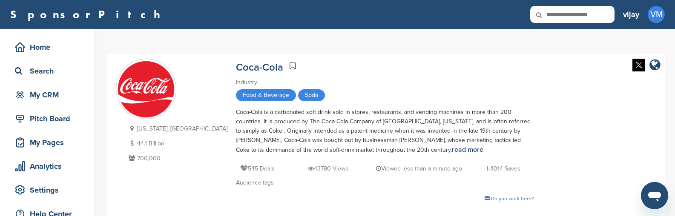
click at [637, 66] on img at bounding box center [638, 65] width 13 height 13
click at [209, 216] on div at bounding box center [337, 216] width 675 height 0
click at [656, 68] on icon "company link" at bounding box center [654, 65] width 11 height 13
click at [198, 216] on div at bounding box center [337, 216] width 675 height 0
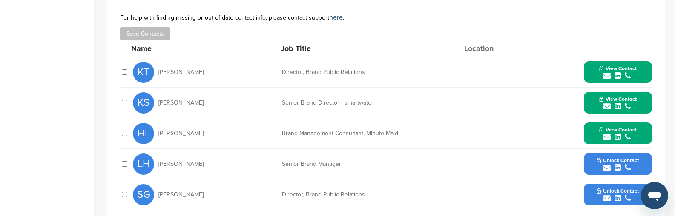
scroll to position [298, 0]
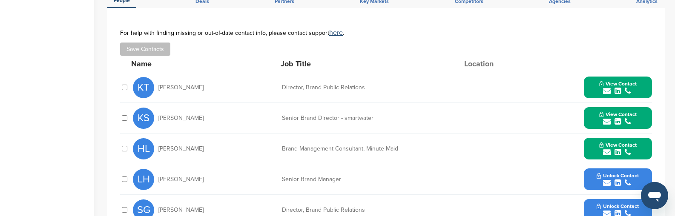
click at [166, 89] on span "Krista Tietjen" at bounding box center [180, 88] width 45 height 6
click at [311, 90] on div "Director, Brand Public Relations" at bounding box center [346, 88] width 128 height 6
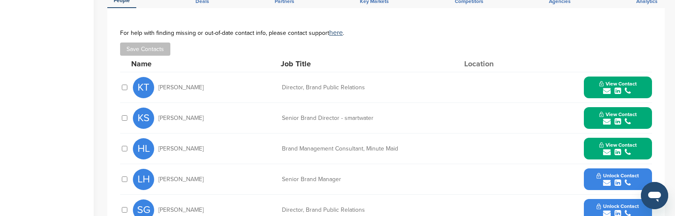
click at [621, 86] on span "View Contact" at bounding box center [617, 84] width 37 height 6
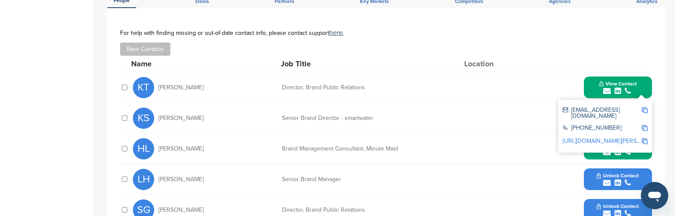
click at [601, 111] on div "ktietjen@coca-cola.com" at bounding box center [601, 113] width 79 height 12
drag, startPoint x: 194, startPoint y: 195, endPoint x: 195, endPoint y: 206, distance: 11.2
click at [580, 125] on div "+1 404-676-2121" at bounding box center [601, 128] width 79 height 7
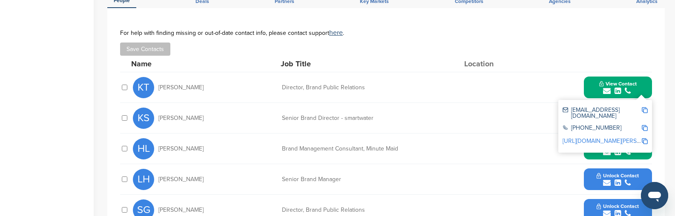
click at [573, 135] on div "http://www.linkedin.com/in/krista-tietjen-92965323" at bounding box center [604, 141] width 85 height 13
click at [166, 120] on span "Kate Santore" at bounding box center [180, 118] width 45 height 6
click at [317, 116] on div "Senior Brand Director - smartwater" at bounding box center [346, 118] width 128 height 6
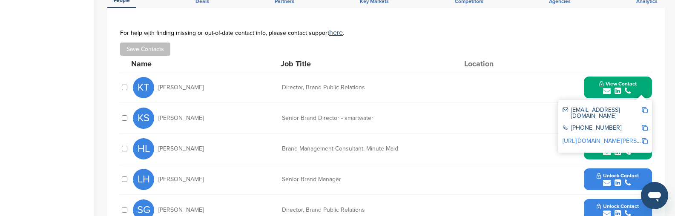
click at [536, 114] on div "KS Kate Santore Senior Brand Director - smartwater View Contact ksantore@coca-c…" at bounding box center [392, 118] width 519 height 30
click at [554, 117] on div "KS Kate Santore Senior Brand Director - smartwater View Contact ksantore@coca-c…" at bounding box center [392, 118] width 519 height 30
click at [602, 83] on span "View Contact" at bounding box center [617, 84] width 37 height 6
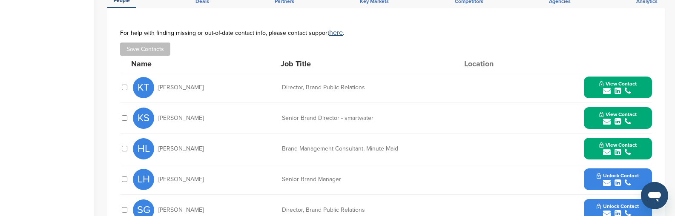
click at [615, 120] on icon "submit" at bounding box center [617, 122] width 6 height 8
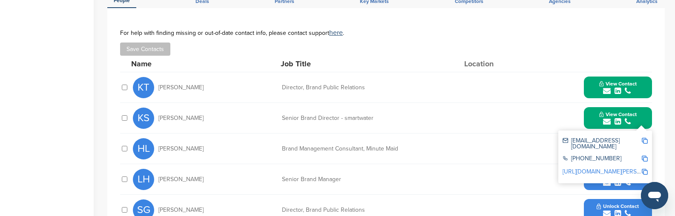
click at [583, 140] on div "ksantore@coca-cola.com" at bounding box center [601, 144] width 79 height 12
click at [589, 156] on div "+1 404-676-2121" at bounding box center [601, 159] width 79 height 7
click at [585, 168] on link "http://www.linkedin.com/in/kate-santore-9976448" at bounding box center [614, 171] width 104 height 7
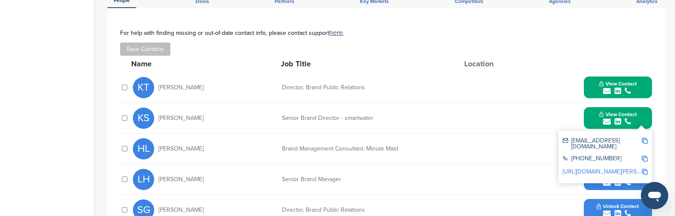
click at [166, 151] on span "Hanna Lewis" at bounding box center [180, 149] width 45 height 6
click at [301, 150] on div "Brand Management Consultant, Minute Maid" at bounding box center [346, 149] width 128 height 6
drag, startPoint x: 243, startPoint y: 197, endPoint x: 230, endPoint y: 215, distance: 22.3
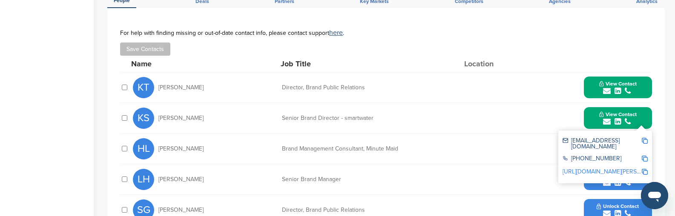
click at [640, 117] on button "View Contact" at bounding box center [618, 119] width 58 height 26
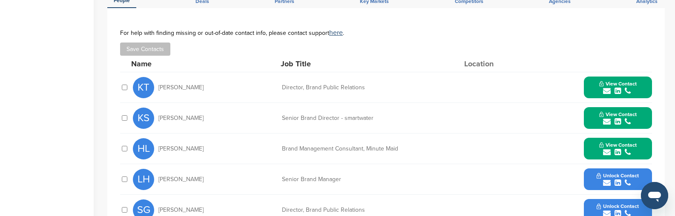
click at [620, 143] on span "View Contact" at bounding box center [617, 145] width 37 height 6
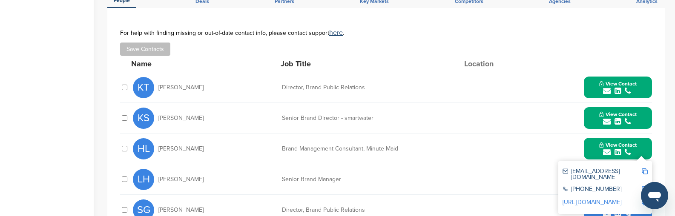
click at [581, 167] on div "halewis@coca-cola.com" at bounding box center [604, 175] width 85 height 18
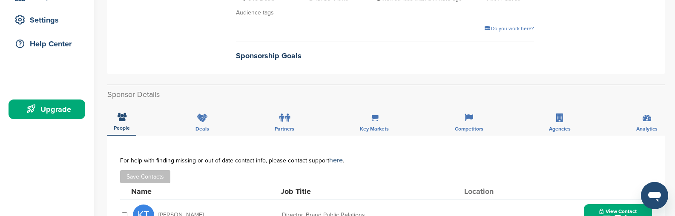
scroll to position [0, 0]
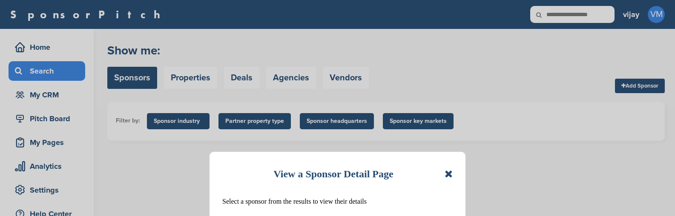
click at [452, 172] on icon at bounding box center [448, 174] width 8 height 10
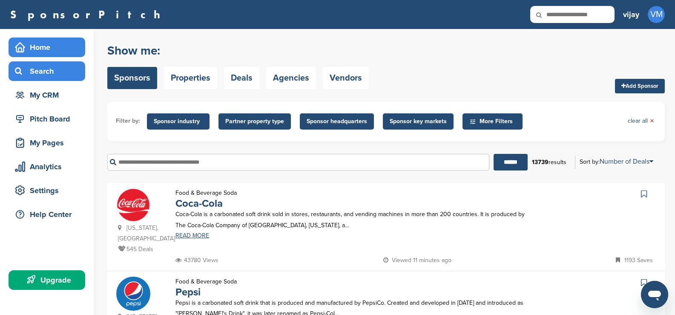
click at [46, 45] on div "Home" at bounding box center [49, 47] width 72 height 15
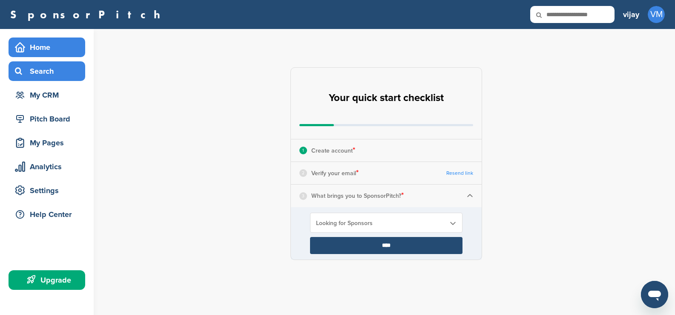
click at [32, 74] on div "Search" at bounding box center [49, 70] width 72 height 15
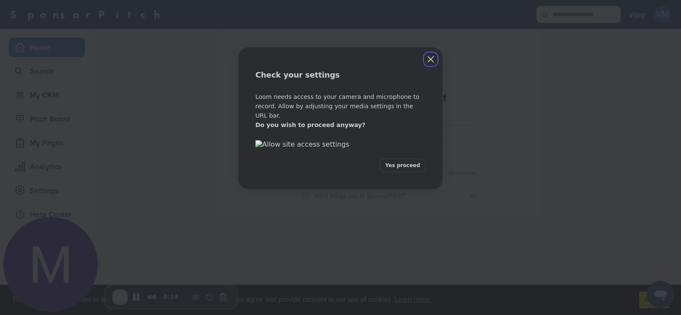
click at [387, 169] on span "Yes proceed" at bounding box center [402, 165] width 35 height 8
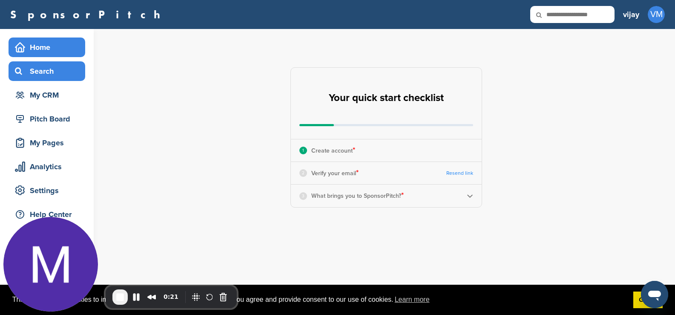
click at [46, 75] on div "Search" at bounding box center [49, 70] width 72 height 15
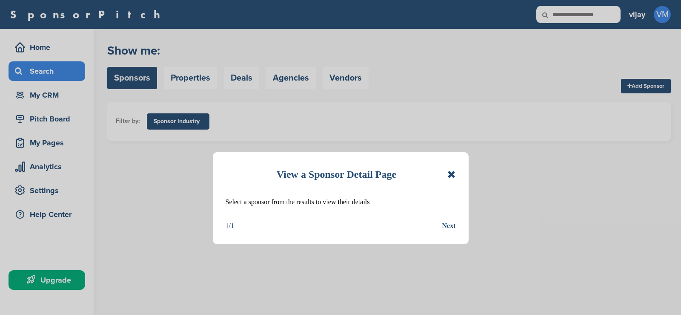
click at [452, 219] on div "View a Sponsor Detail Page Select a sponsor from the results to view their deta…" at bounding box center [341, 198] width 256 height 92
click at [449, 226] on div "Next" at bounding box center [449, 225] width 14 height 11
click at [448, 226] on div "Next" at bounding box center [449, 225] width 14 height 11
click at [449, 226] on div "Next" at bounding box center [449, 225] width 14 height 11
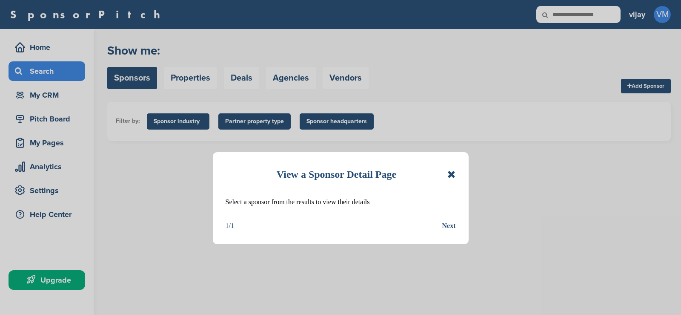
click at [446, 222] on div "Next" at bounding box center [449, 225] width 14 height 11
click at [445, 224] on div "Next" at bounding box center [449, 225] width 14 height 11
click at [451, 175] on icon at bounding box center [451, 174] width 8 height 10
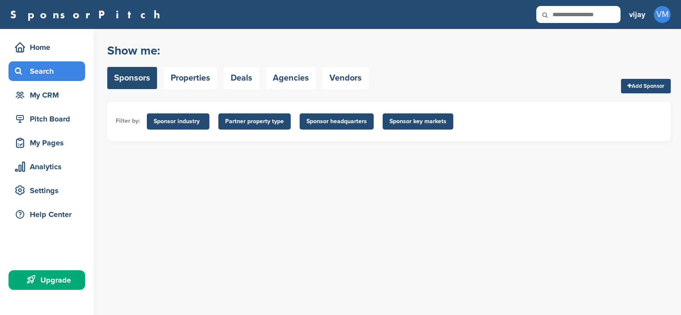
click at [136, 80] on link "Sponsors" at bounding box center [132, 78] width 50 height 22
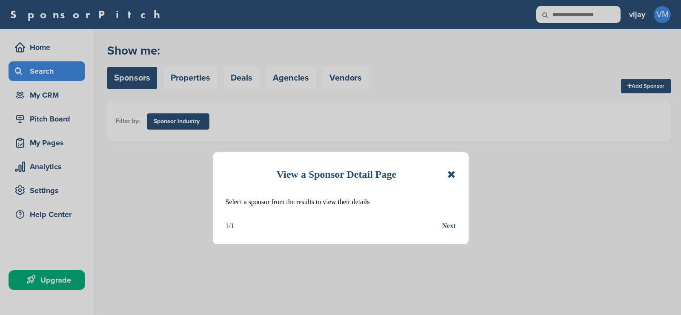
click at [452, 174] on icon at bounding box center [451, 174] width 8 height 10
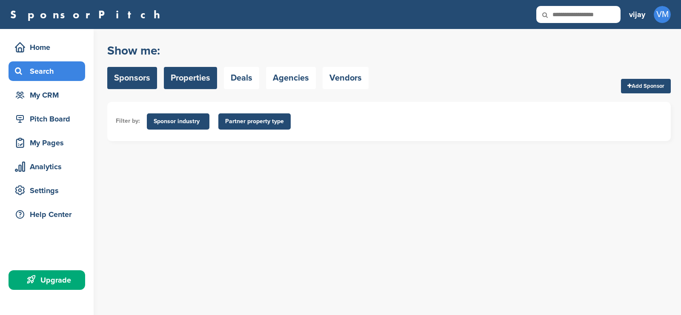
click at [180, 73] on link "Properties" at bounding box center [190, 78] width 53 height 22
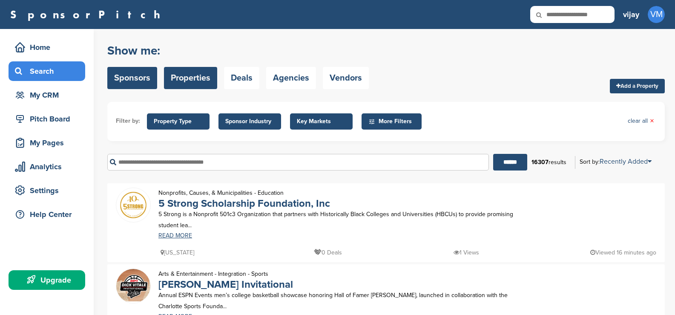
click at [139, 82] on link "Sponsors" at bounding box center [132, 78] width 50 height 22
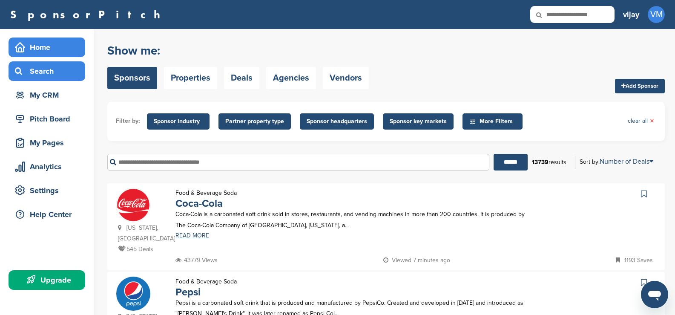
click at [49, 44] on div "Home" at bounding box center [49, 47] width 72 height 15
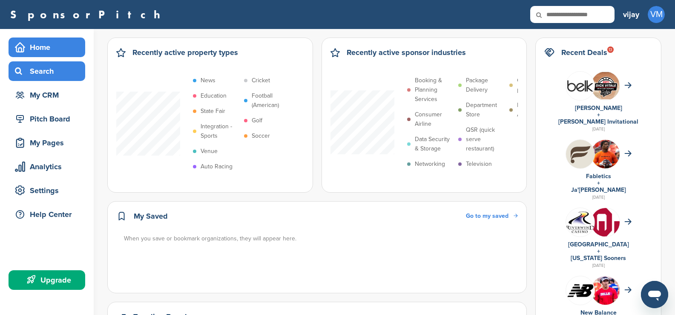
click at [47, 74] on div "Search" at bounding box center [49, 70] width 72 height 15
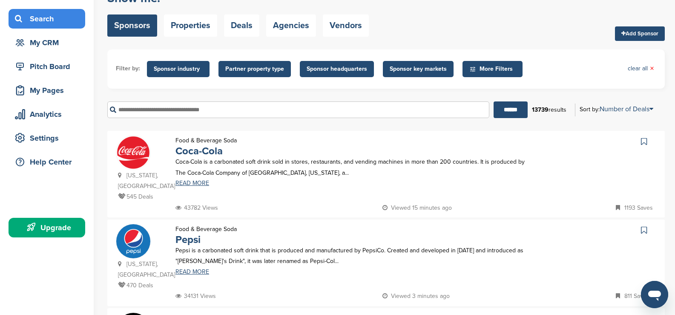
scroll to position [43, 0]
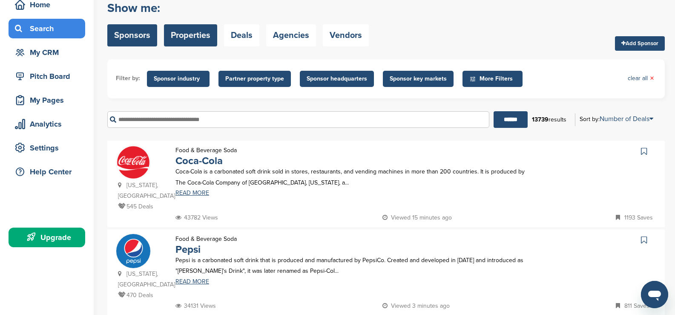
click at [184, 40] on link "Properties" at bounding box center [190, 35] width 53 height 22
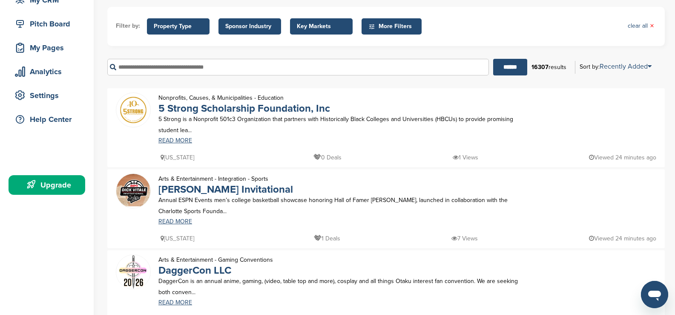
scroll to position [43, 0]
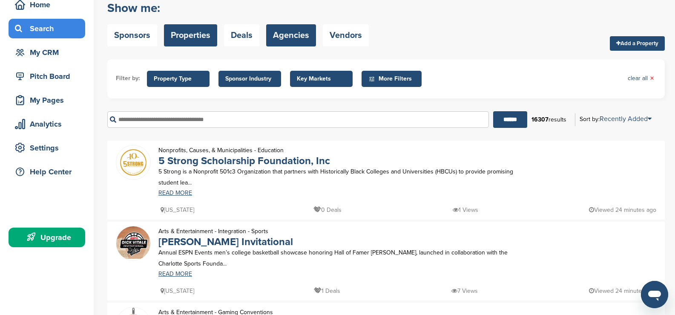
click at [299, 39] on link "Agencies" at bounding box center [291, 35] width 50 height 22
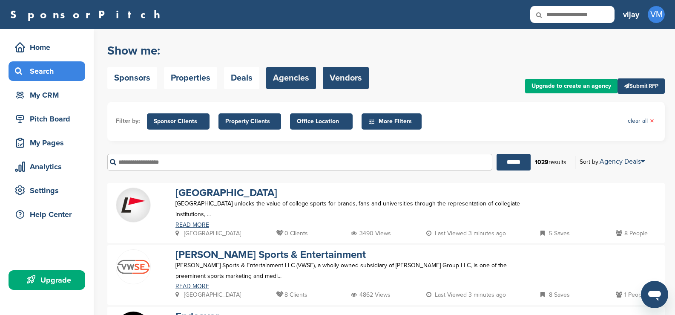
click at [334, 78] on link "Vendors" at bounding box center [346, 78] width 46 height 22
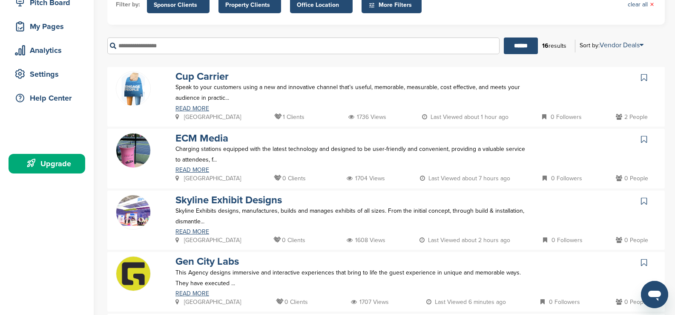
scroll to position [43, 0]
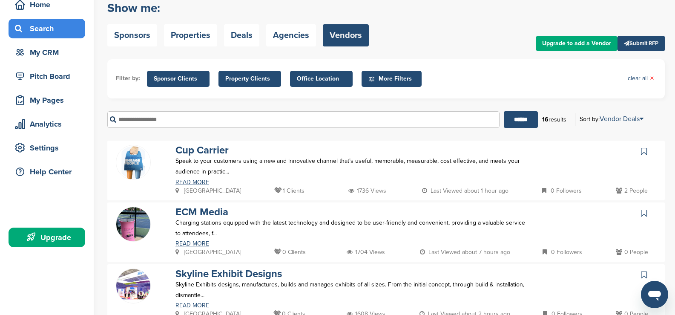
click at [386, 74] on span "More Filters" at bounding box center [391, 79] width 60 height 16
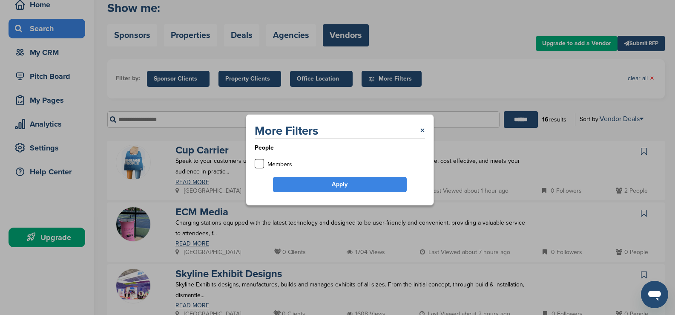
drag, startPoint x: 277, startPoint y: 162, endPoint x: 292, endPoint y: 172, distance: 17.8
click at [277, 162] on p "Members" at bounding box center [279, 164] width 25 height 11
click at [421, 130] on link "×" at bounding box center [422, 130] width 5 height 15
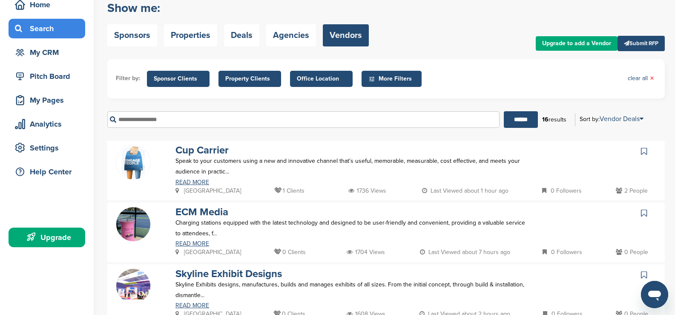
click at [160, 74] on span "Sponsor Clients" at bounding box center [178, 78] width 49 height 9
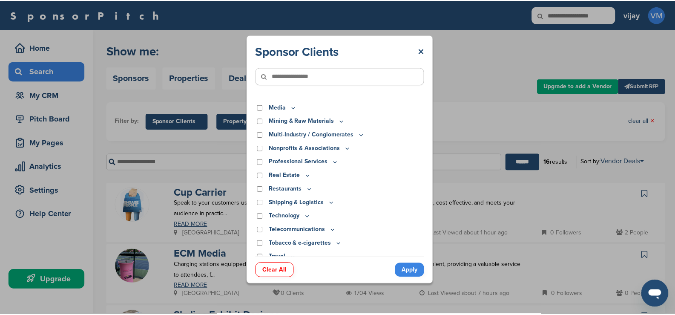
scroll to position [234, 0]
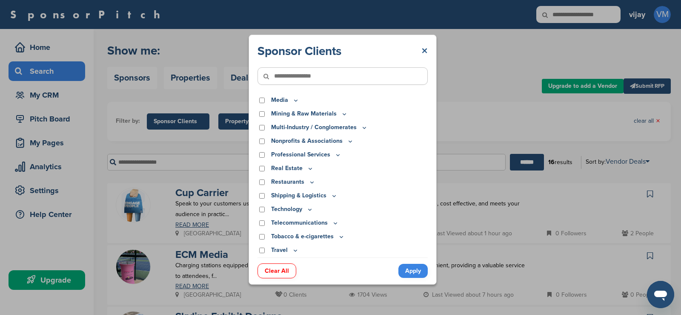
click at [427, 54] on link "×" at bounding box center [424, 50] width 6 height 15
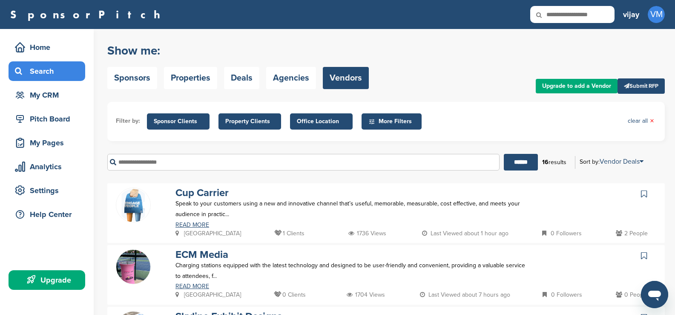
click at [247, 123] on span "Property Clients" at bounding box center [249, 121] width 49 height 9
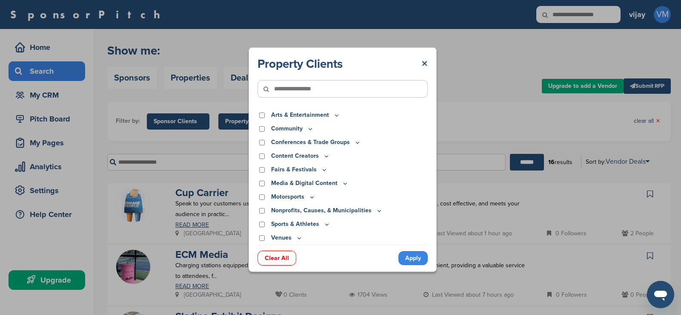
click at [422, 66] on link "×" at bounding box center [424, 63] width 6 height 15
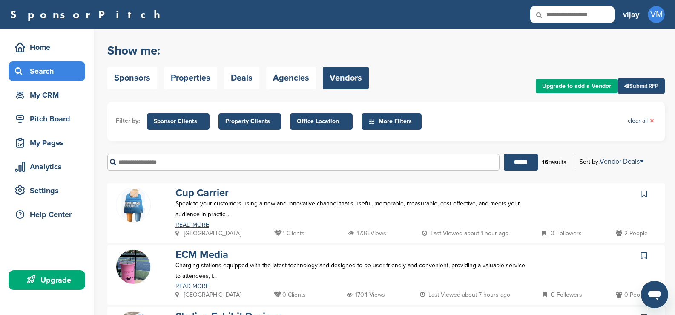
click at [295, 120] on span "Office Location" at bounding box center [321, 121] width 63 height 16
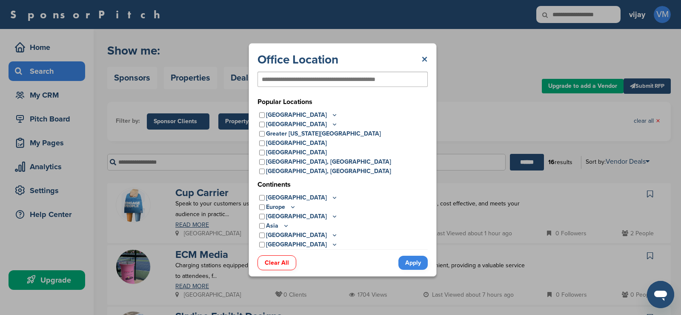
click at [421, 58] on link "×" at bounding box center [424, 59] width 6 height 15
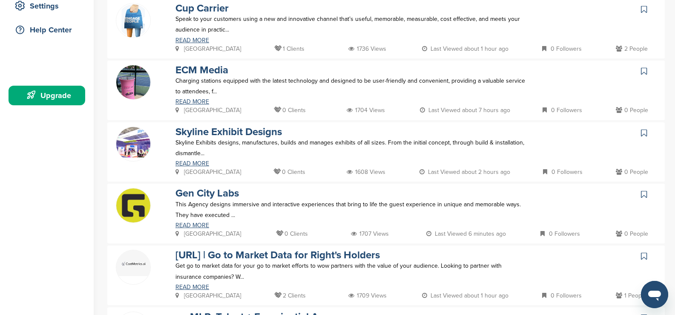
scroll to position [43, 0]
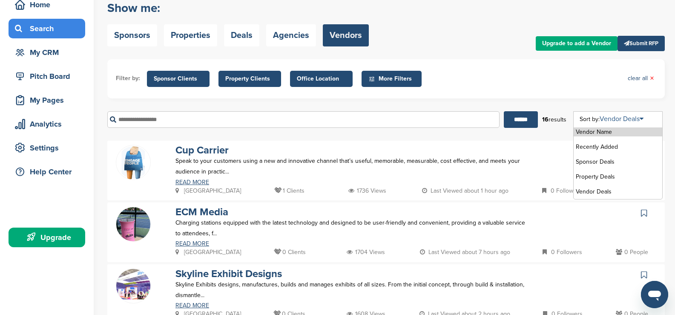
click at [640, 117] on link "Vendor Deals" at bounding box center [621, 119] width 44 height 9
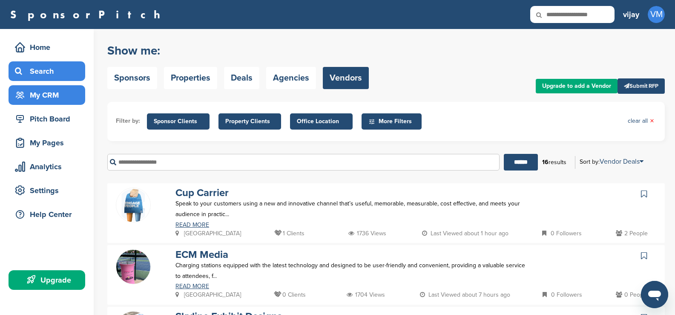
click at [43, 101] on div "My CRM" at bounding box center [49, 94] width 72 height 15
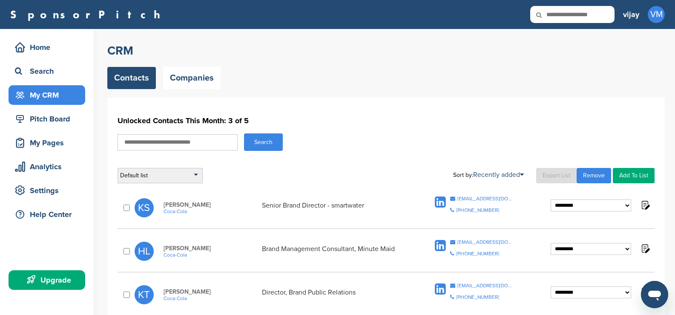
click at [198, 172] on div "Default list" at bounding box center [159, 175] width 85 height 15
click at [197, 172] on div "Default list" at bounding box center [159, 175] width 85 height 15
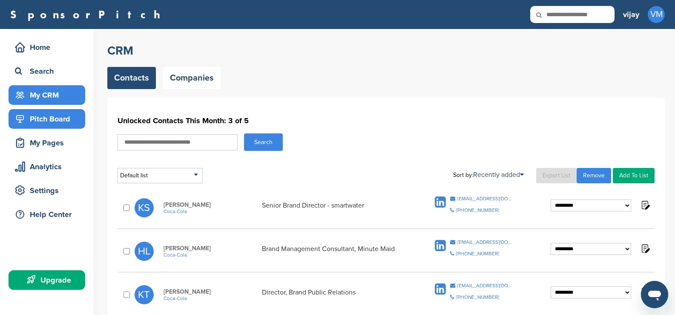
click at [38, 124] on div "Pitch Board" at bounding box center [49, 118] width 72 height 15
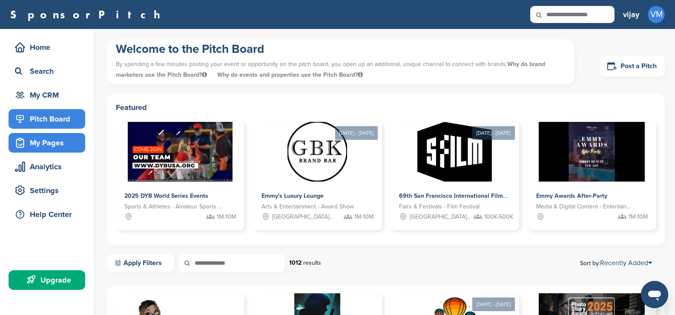
click at [53, 140] on div "My Pages" at bounding box center [49, 142] width 72 height 15
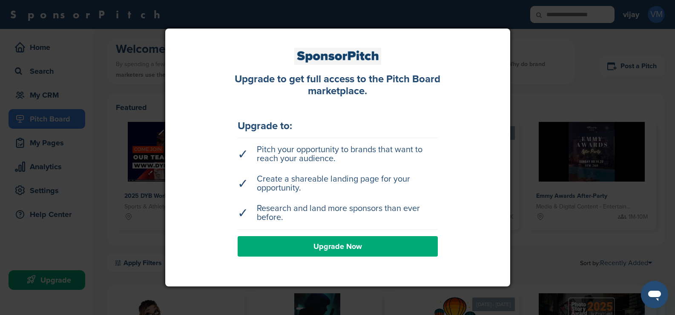
click at [505, 97] on div "Upgrade to get full access to the Pitch Board marketplace. Upgrade to: ✓ Pitch …" at bounding box center [337, 158] width 345 height 258
click at [145, 97] on div at bounding box center [337, 157] width 675 height 315
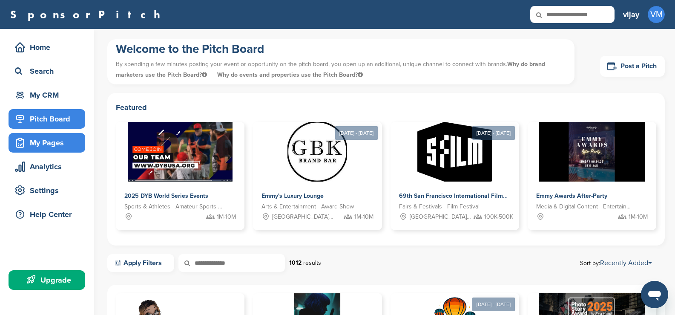
click at [39, 150] on div "My Pages" at bounding box center [47, 143] width 77 height 20
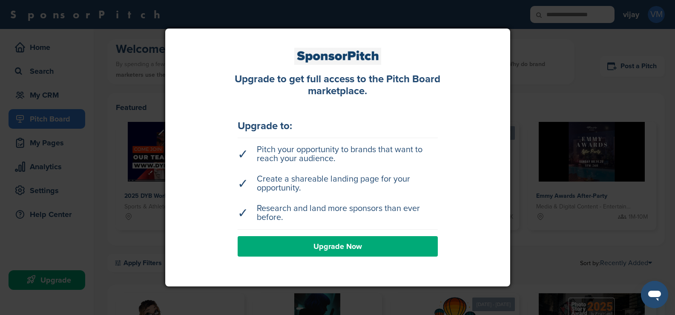
click at [133, 143] on div at bounding box center [337, 157] width 675 height 315
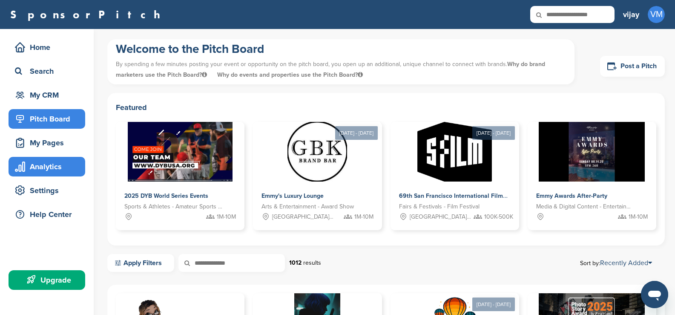
click at [35, 168] on div "Analytics" at bounding box center [49, 166] width 72 height 15
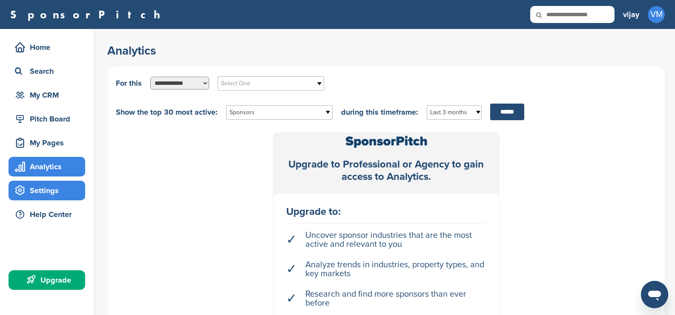
click at [35, 186] on div "Settings" at bounding box center [49, 190] width 72 height 15
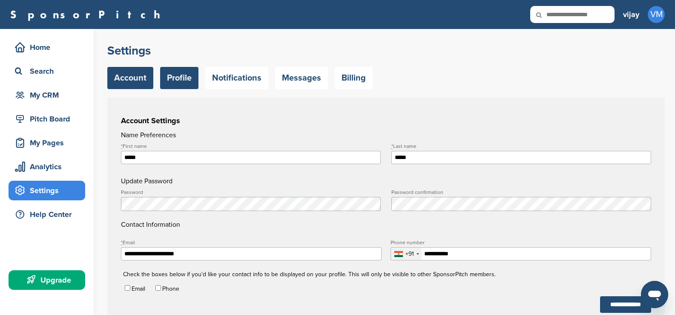
click at [173, 79] on link "Profile" at bounding box center [179, 78] width 38 height 22
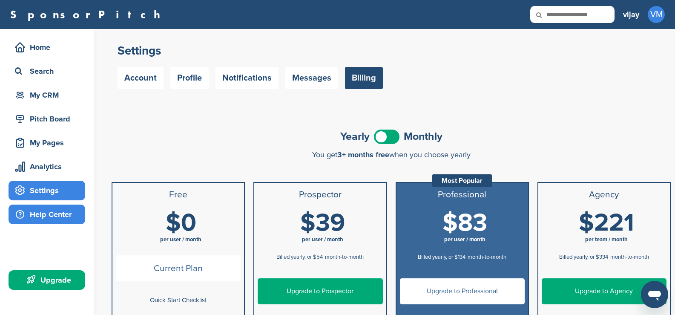
click at [60, 211] on div "Help Center" at bounding box center [49, 213] width 72 height 15
